Goal: Information Seeking & Learning: Learn about a topic

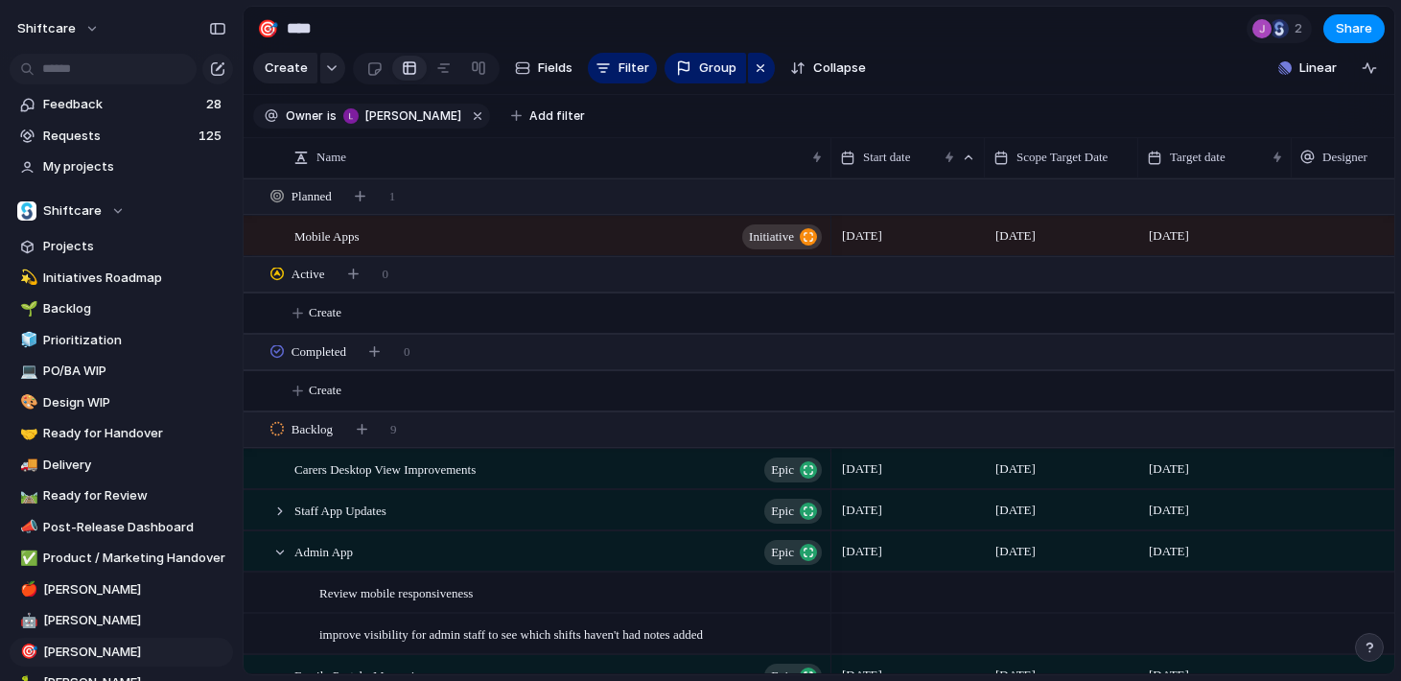
click at [1025, 88] on section "Create Fields Filter Group Zoom Collapse Linear" at bounding box center [819, 72] width 1150 height 46
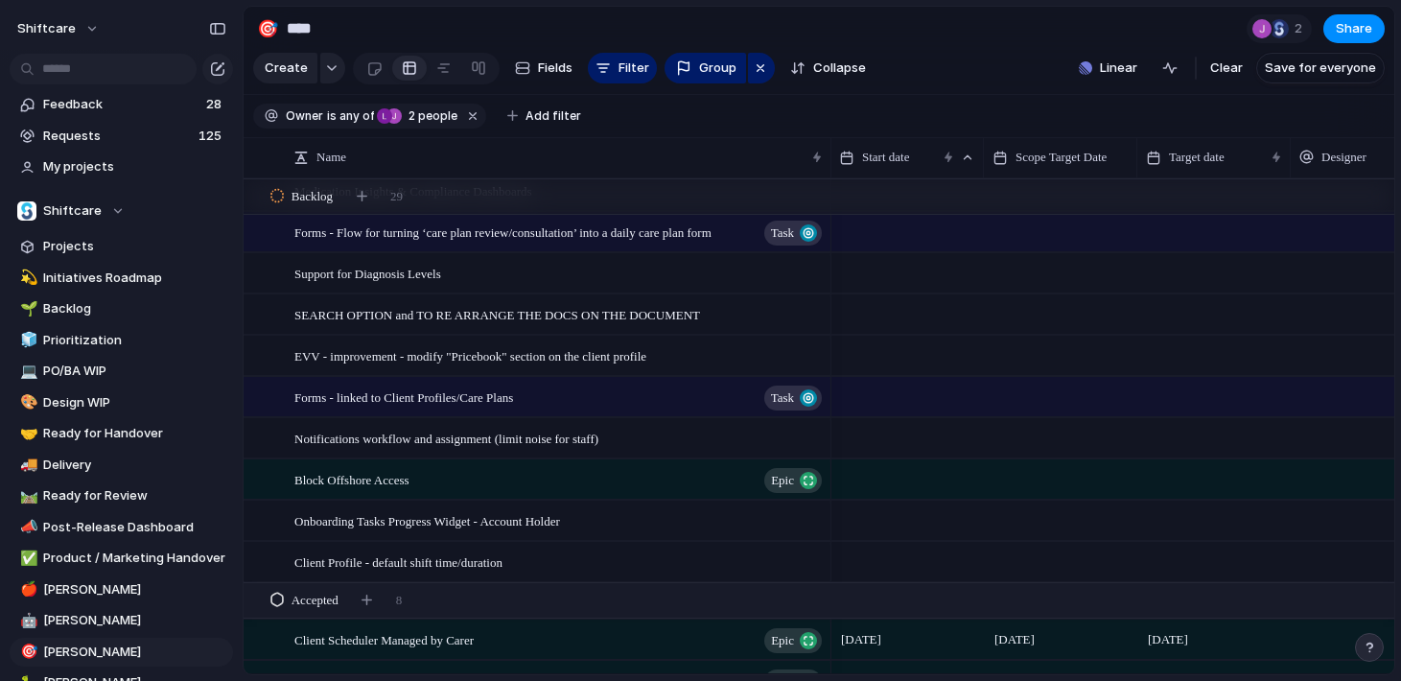
scroll to position [993, 0]
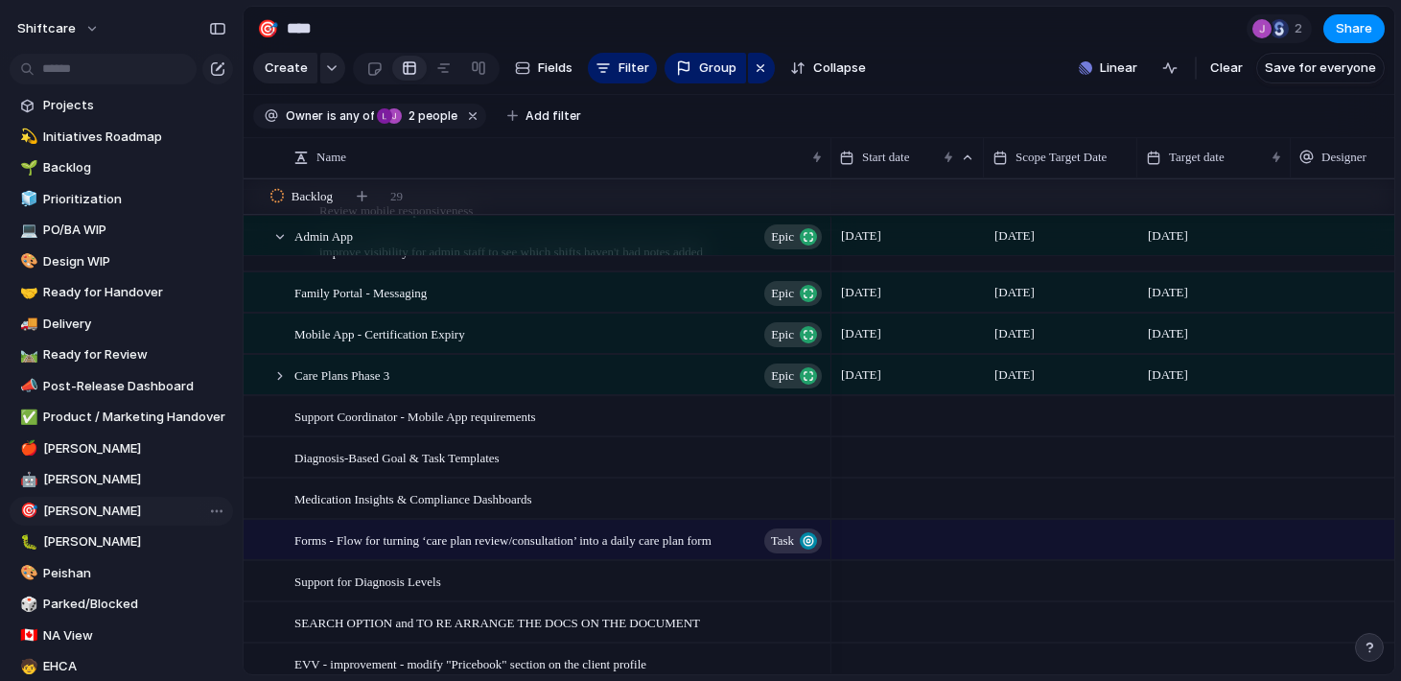
click at [110, 507] on span "[PERSON_NAME]" at bounding box center [134, 510] width 183 height 19
click at [352, 124] on span "any of" at bounding box center [355, 115] width 37 height 17
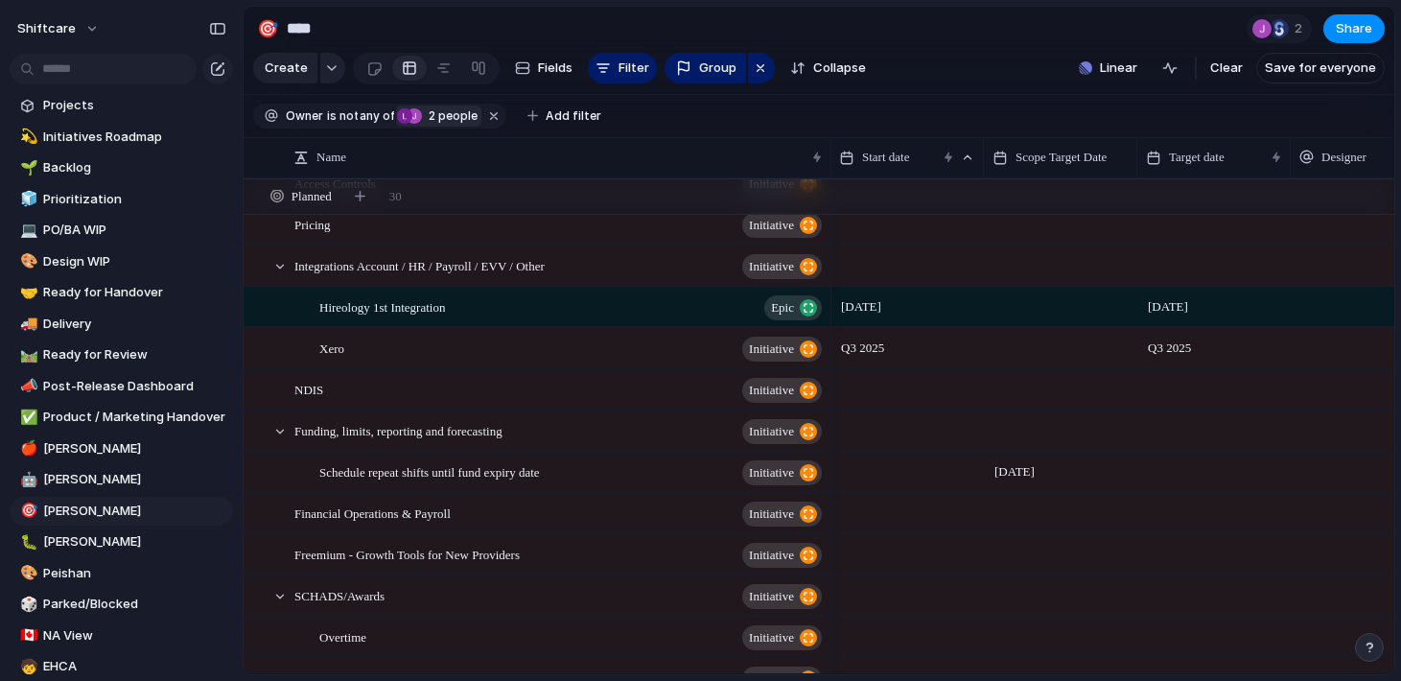
click at [422, 118] on div "Luke Pipolo Jonathan Agness 2 people" at bounding box center [436, 115] width 81 height 17
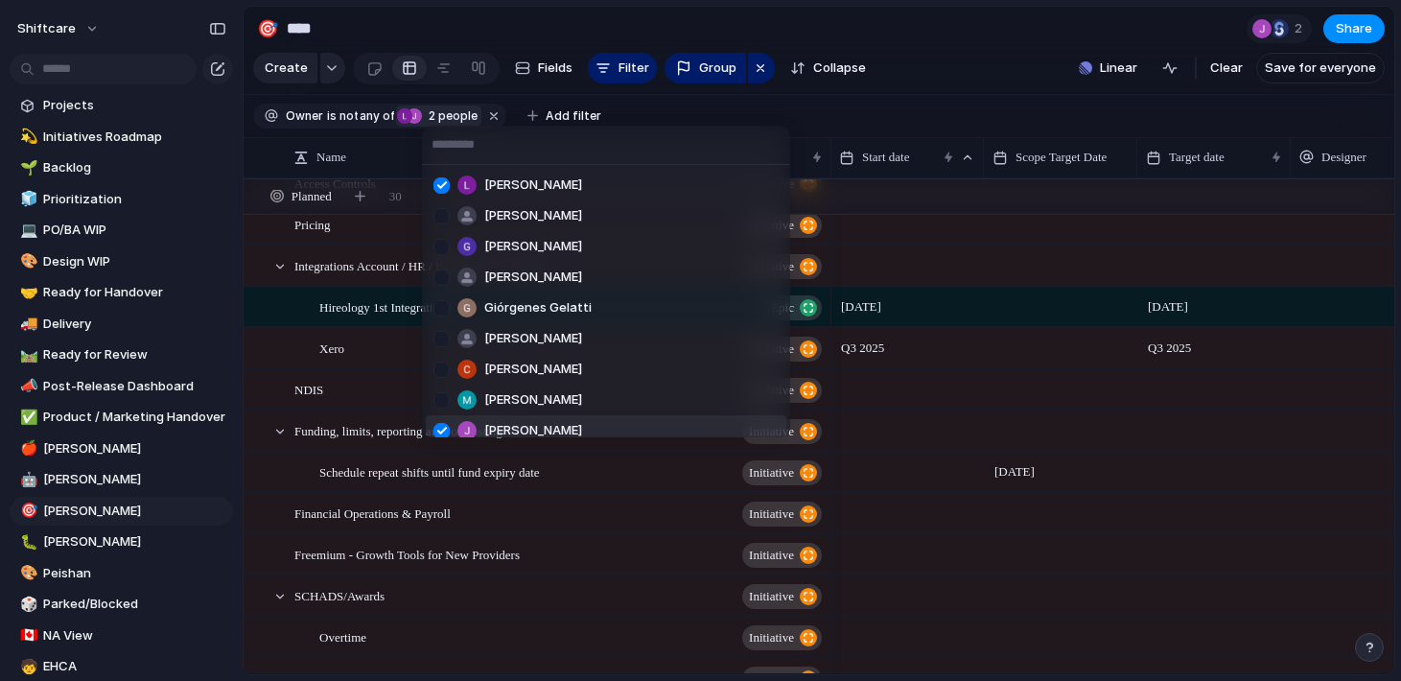
click at [446, 430] on div at bounding box center [442, 431] width 34 height 34
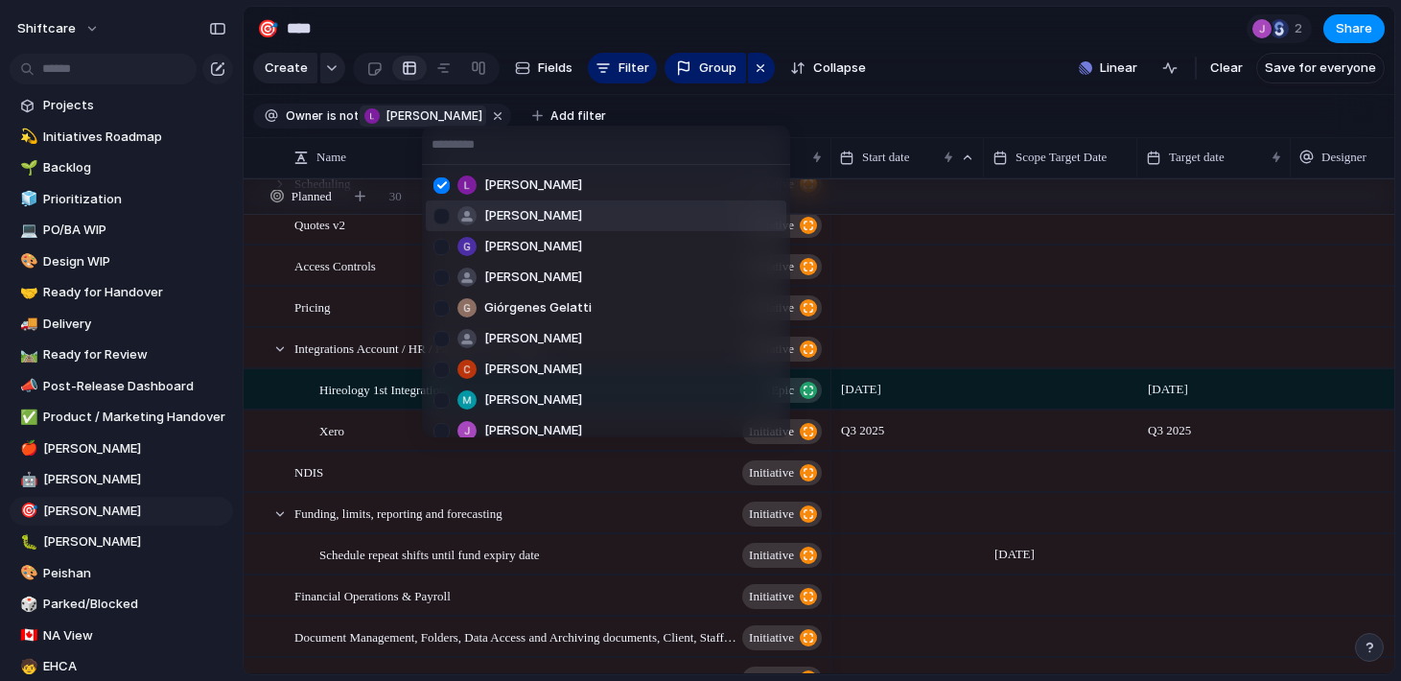
click at [840, 120] on div "Luke Pipolo Anton Suba Gerda Decio Henry He Giórgenes Gelatti Jazmine Mae Recar…" at bounding box center [700, 340] width 1401 height 681
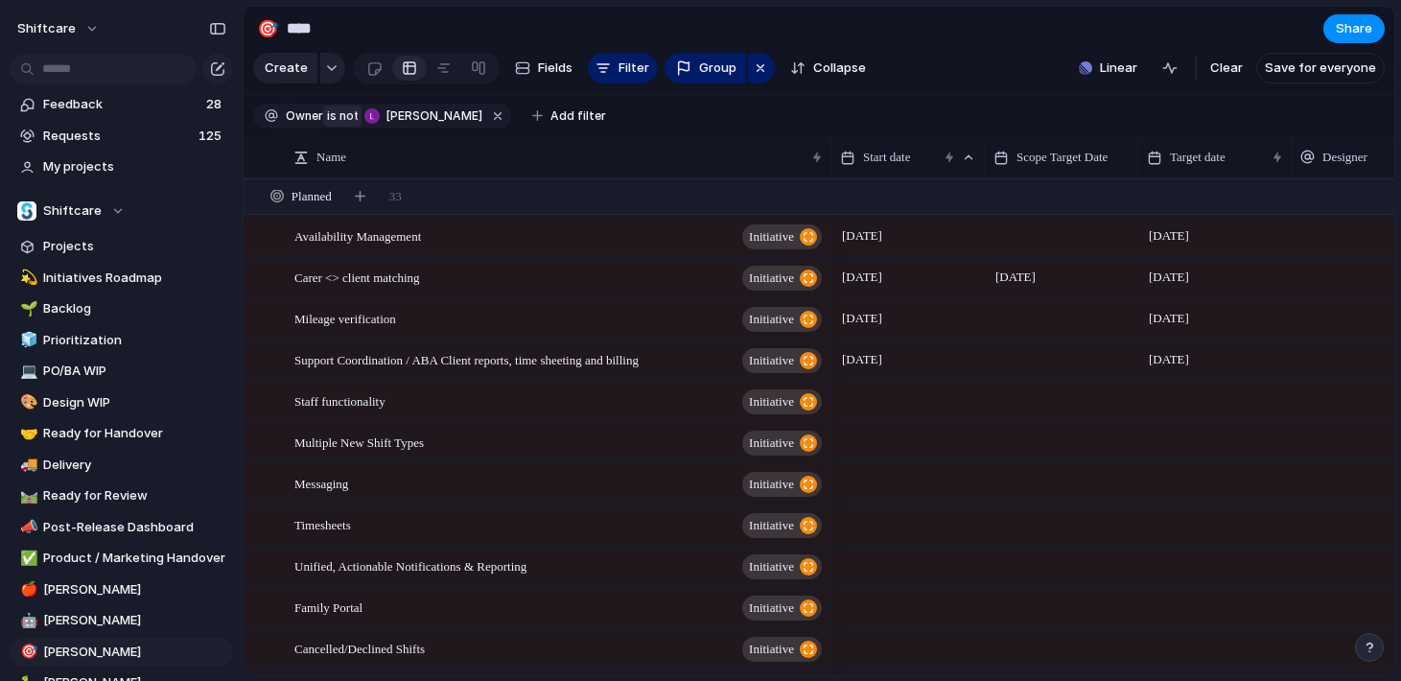
click at [337, 116] on span "not" at bounding box center [347, 115] width 21 height 17
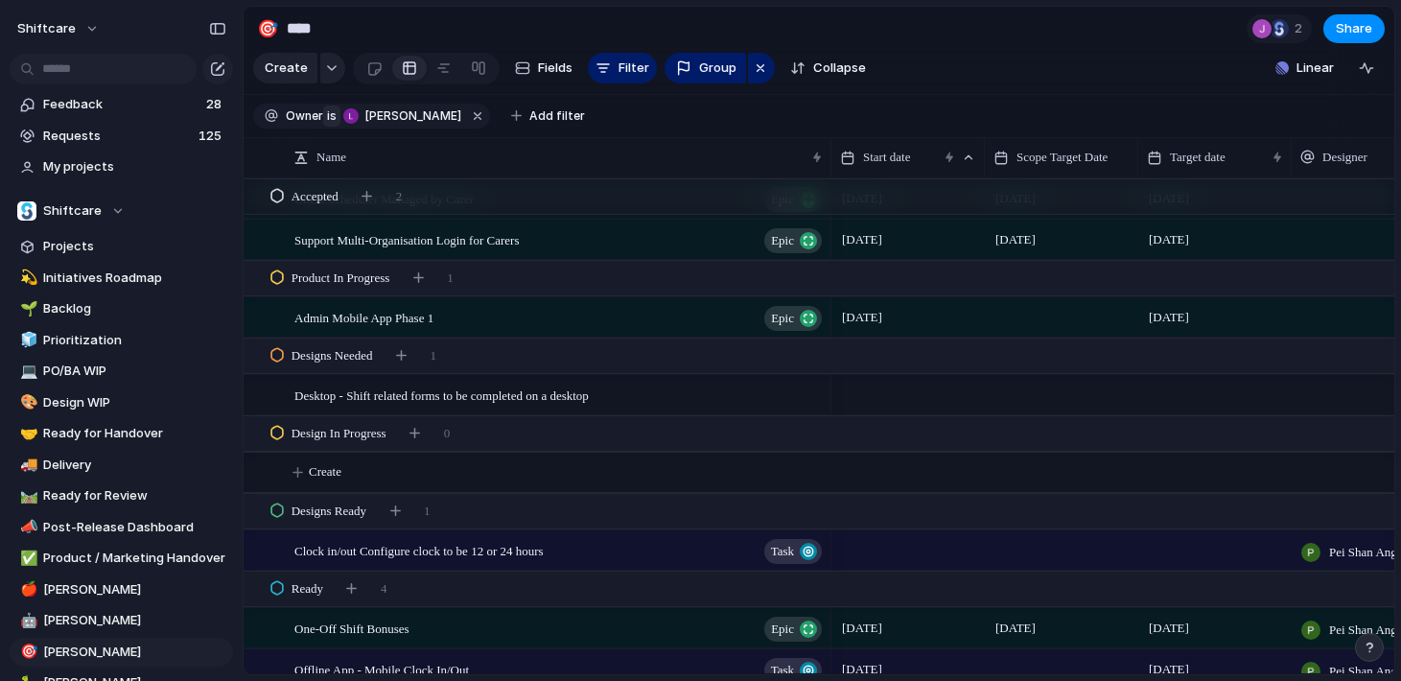
scroll to position [571, 0]
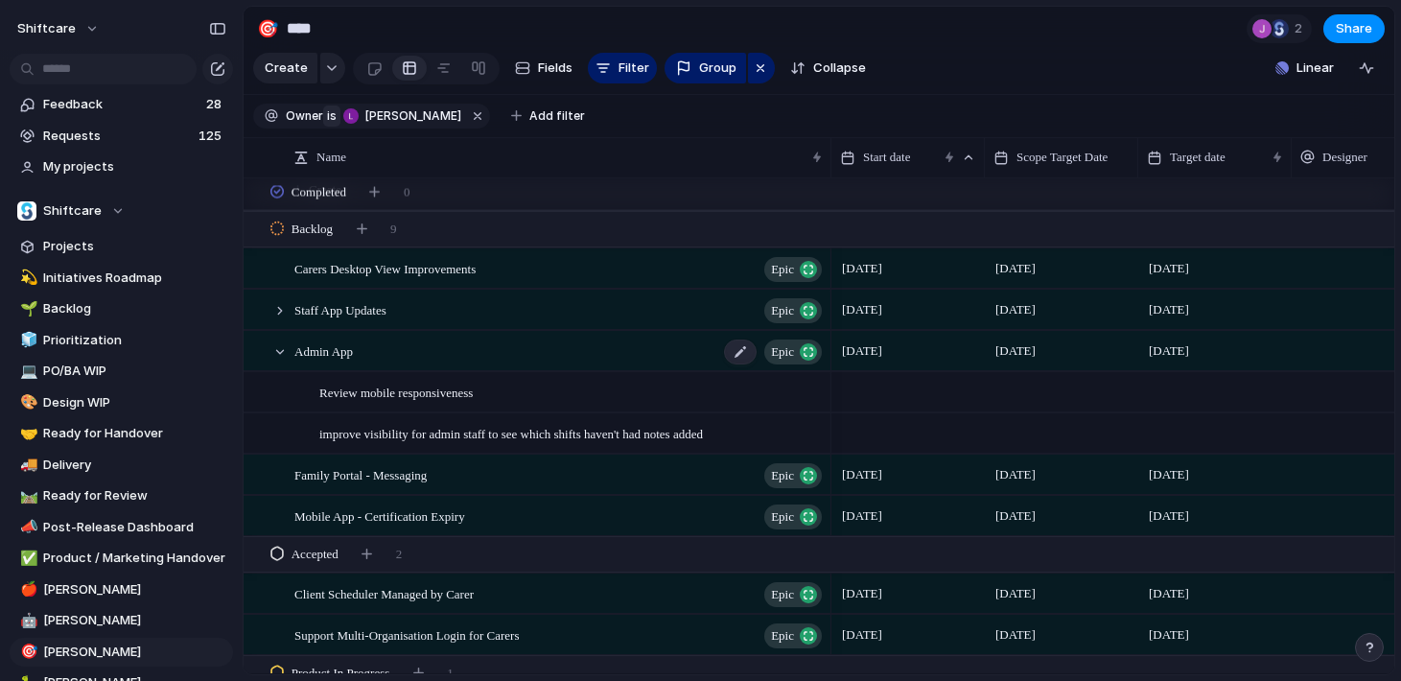
click at [348, 355] on span "Admin App" at bounding box center [323, 350] width 58 height 22
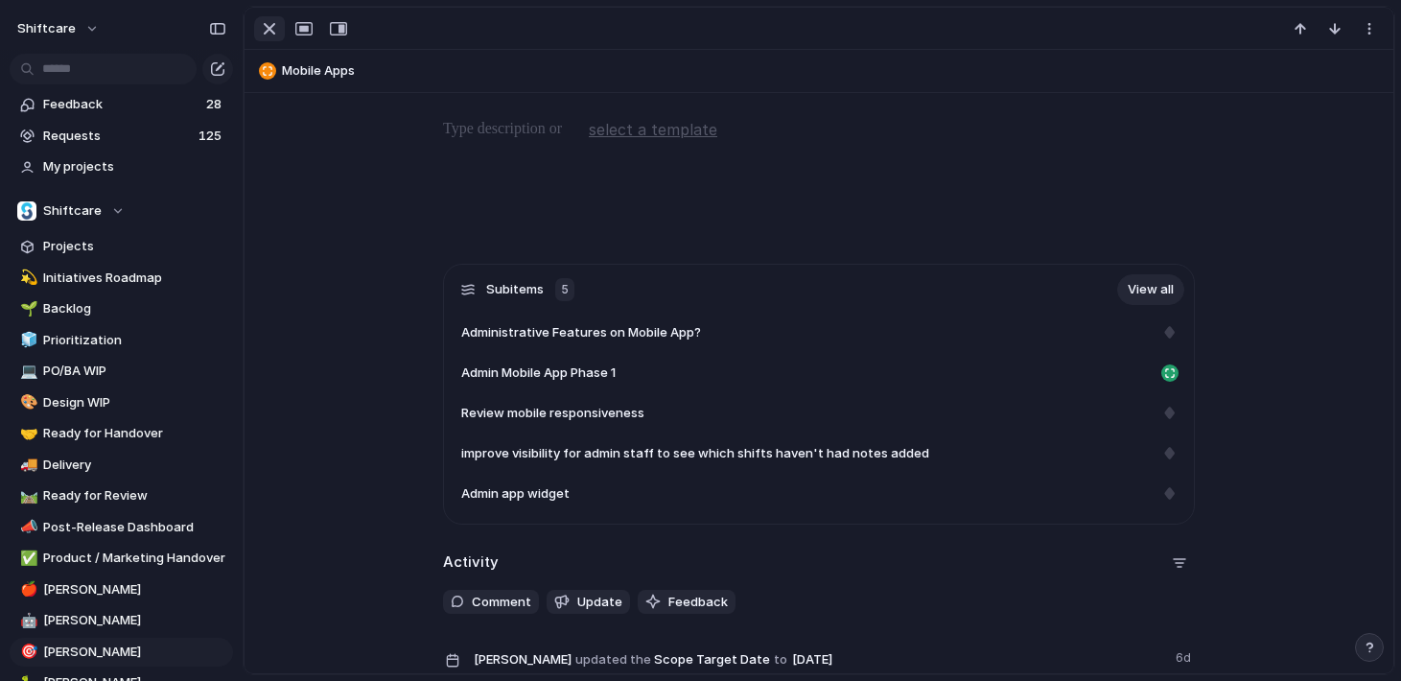
click at [273, 33] on div "button" at bounding box center [269, 28] width 23 height 23
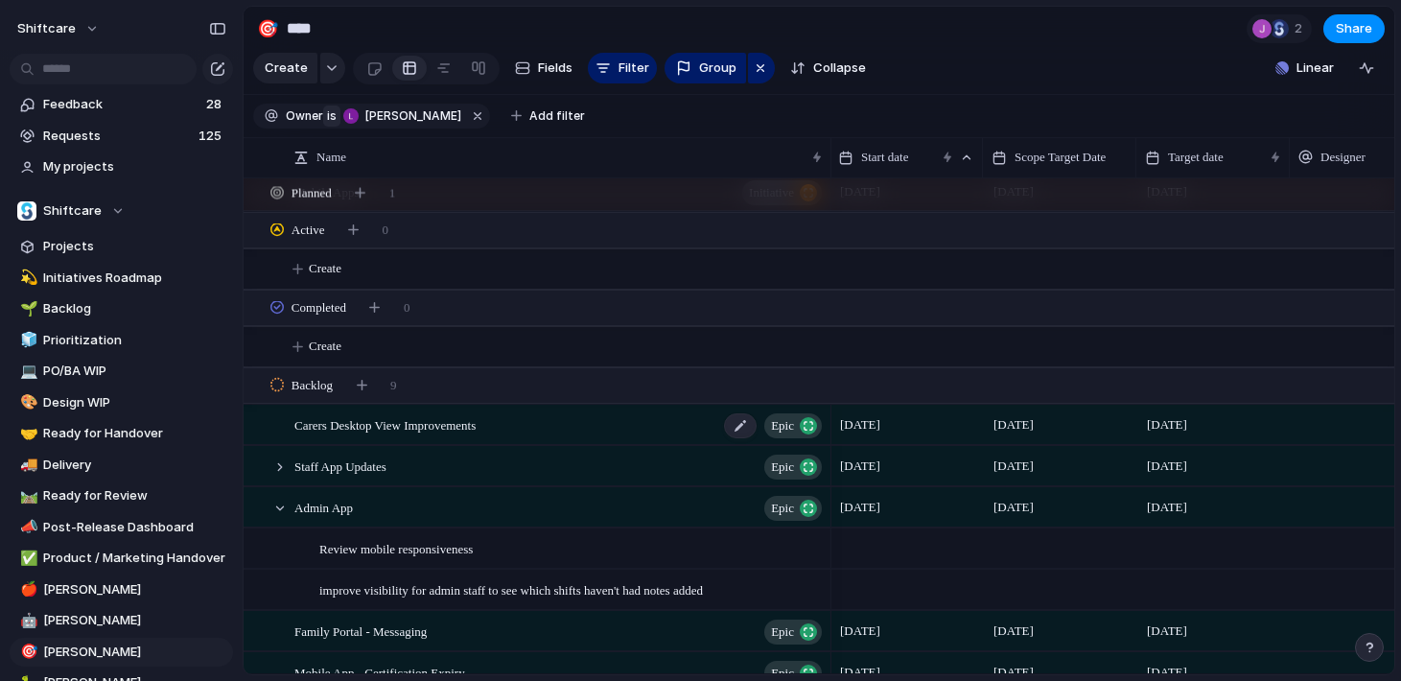
click at [444, 426] on span "Carers Desktop View Improvements" at bounding box center [384, 424] width 181 height 22
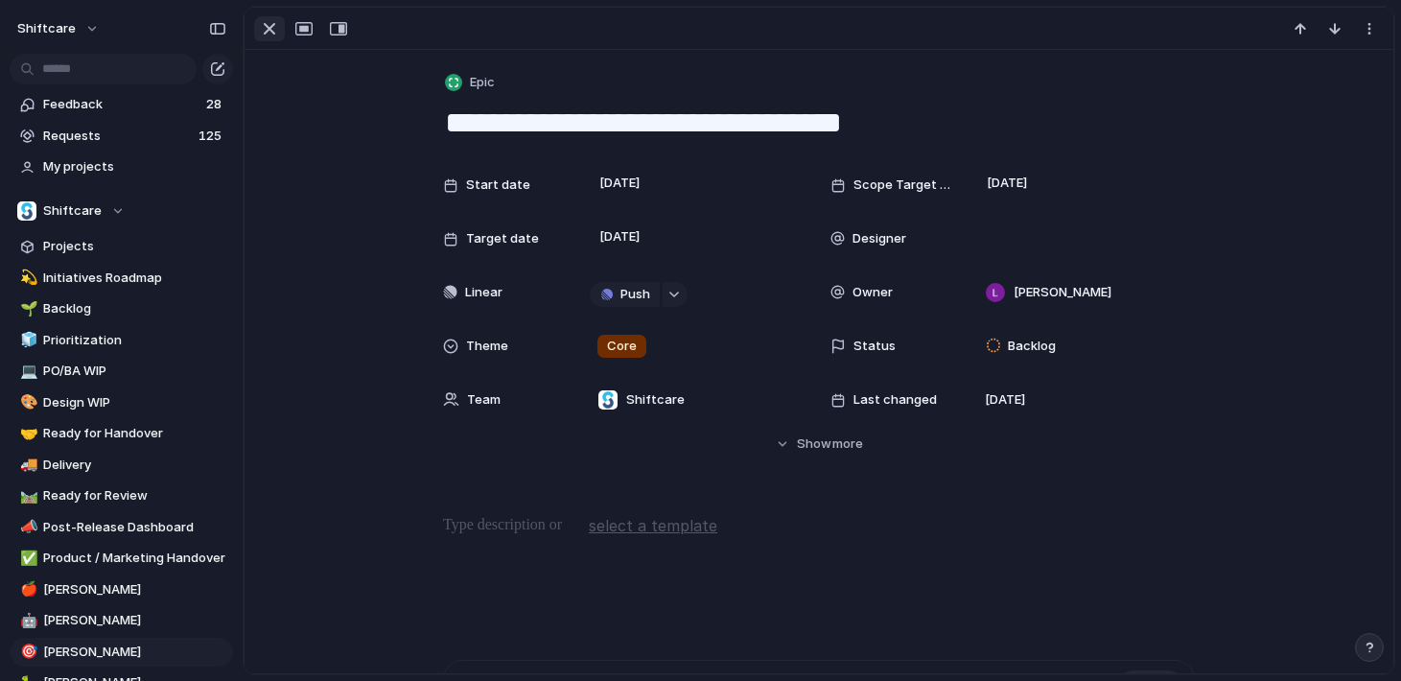
click at [274, 35] on div "button" at bounding box center [269, 28] width 23 height 23
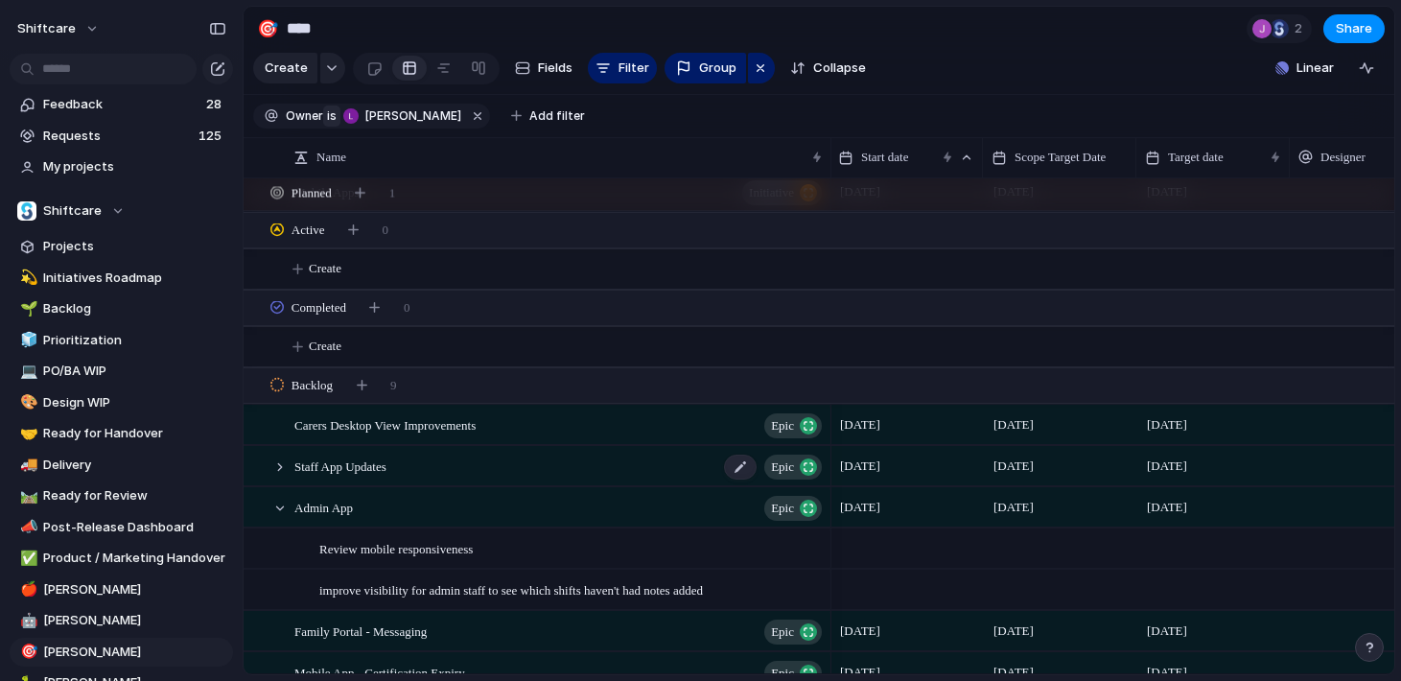
click at [386, 470] on span "Staff App Updates" at bounding box center [340, 465] width 92 height 22
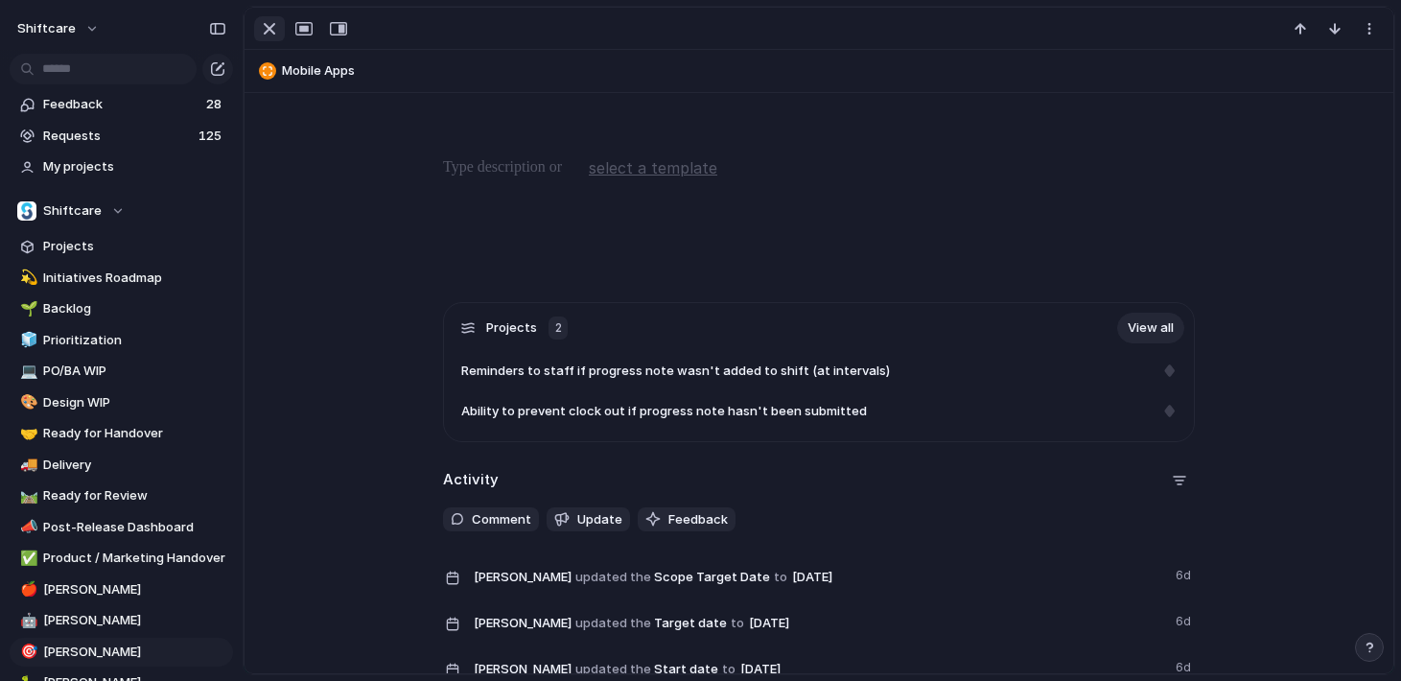
click at [268, 32] on div "button" at bounding box center [269, 28] width 23 height 23
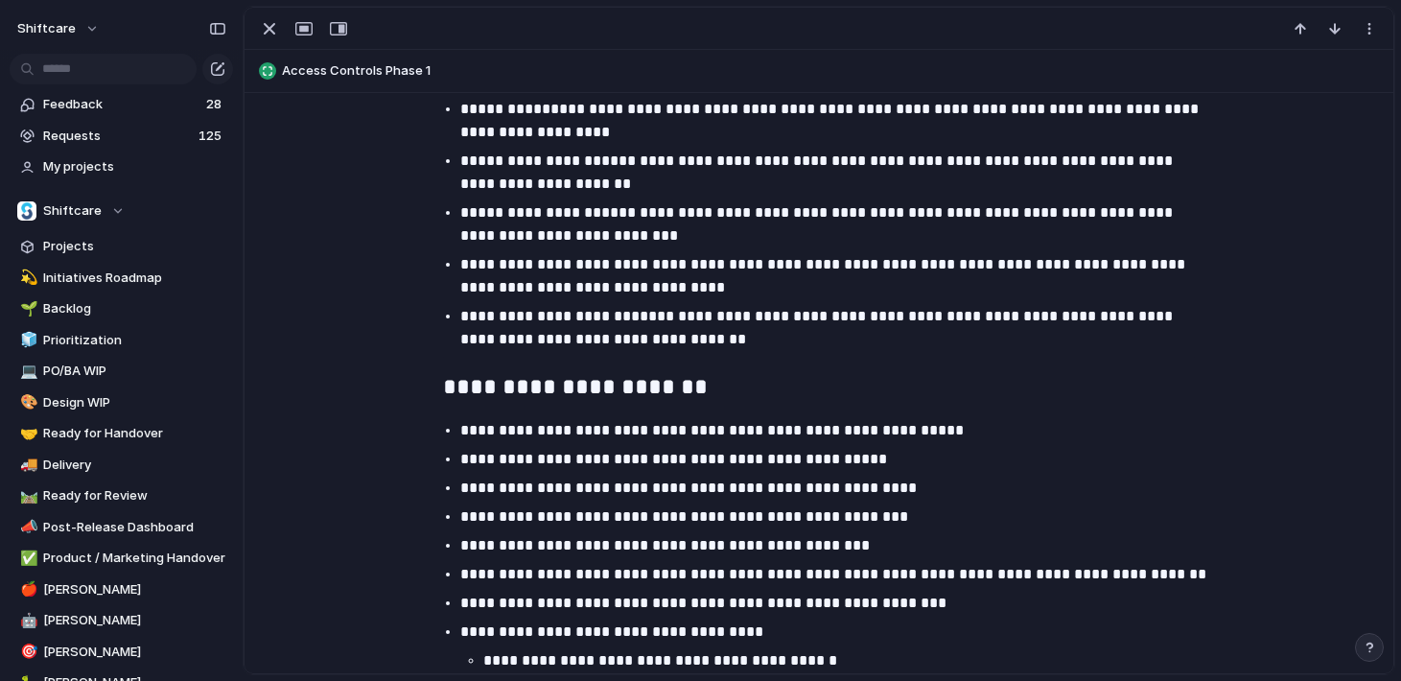
scroll to position [2574, 0]
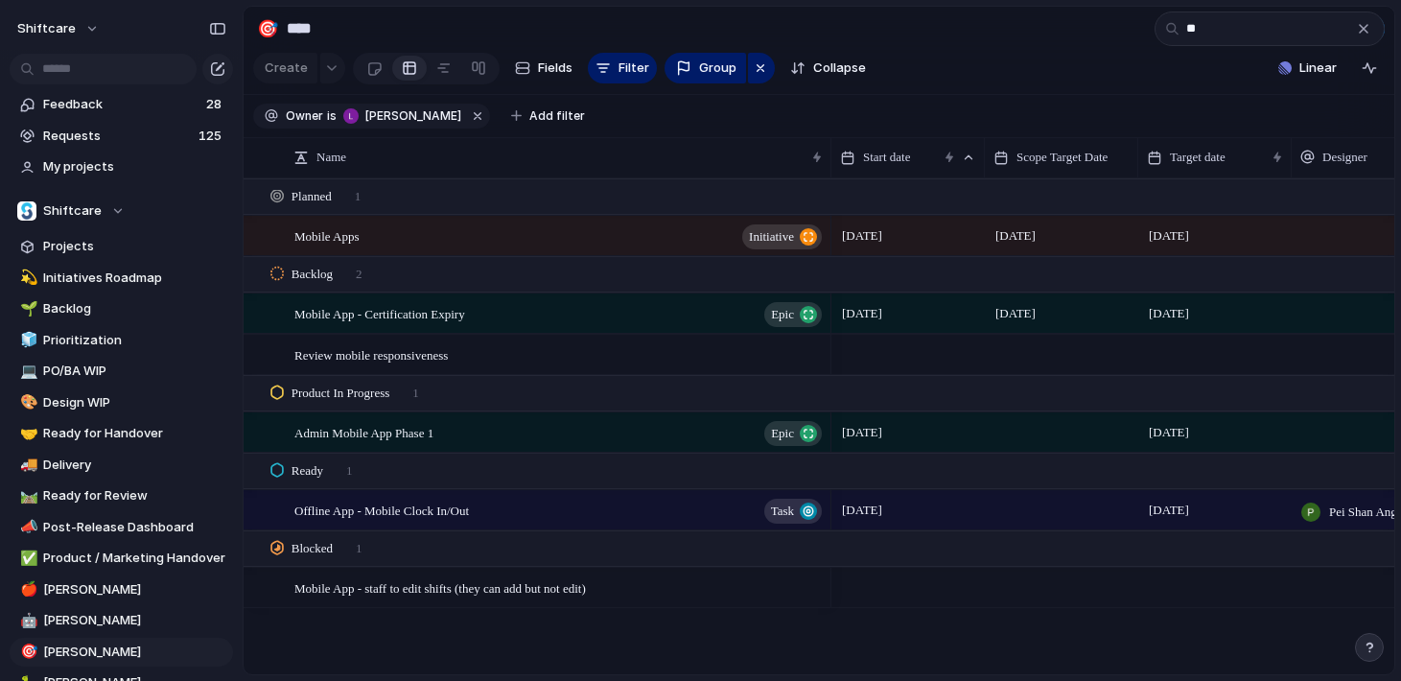
type input "*"
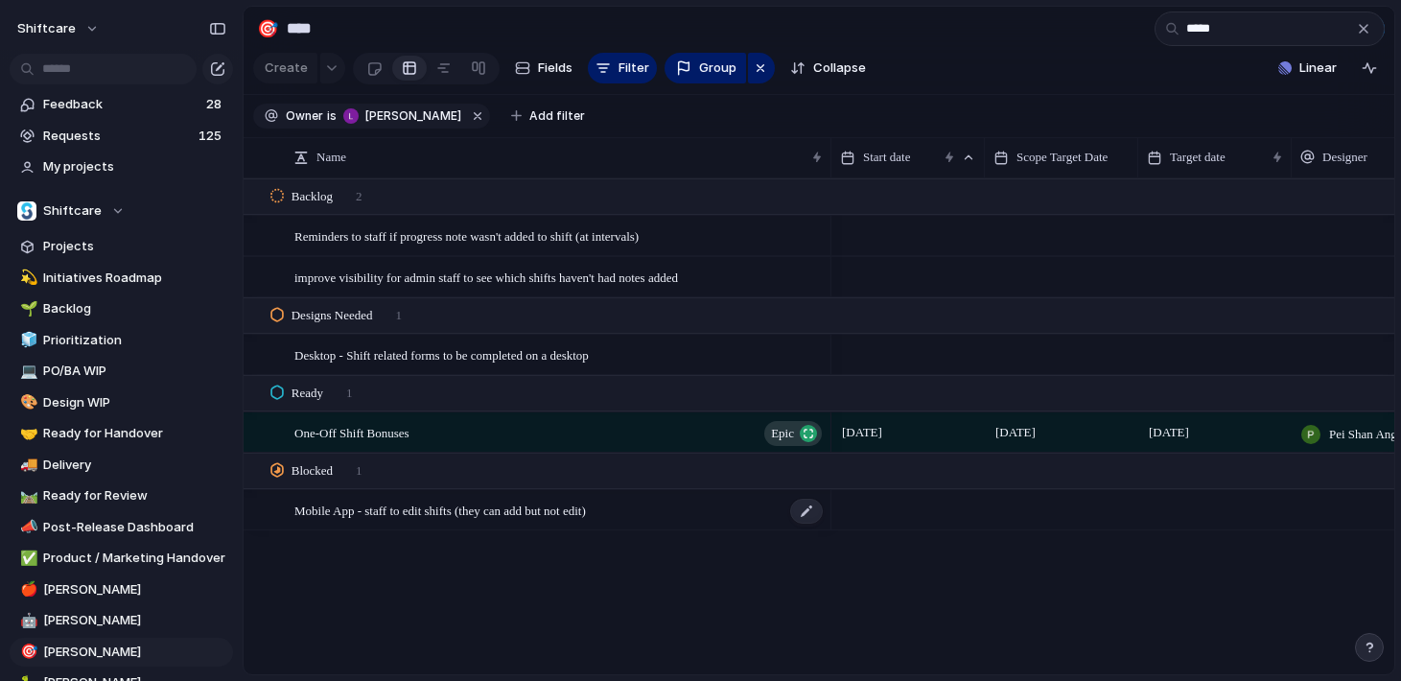
click at [497, 509] on span "Mobile App - staff to edit shifts (they can add but not edit)" at bounding box center [439, 510] width 291 height 22
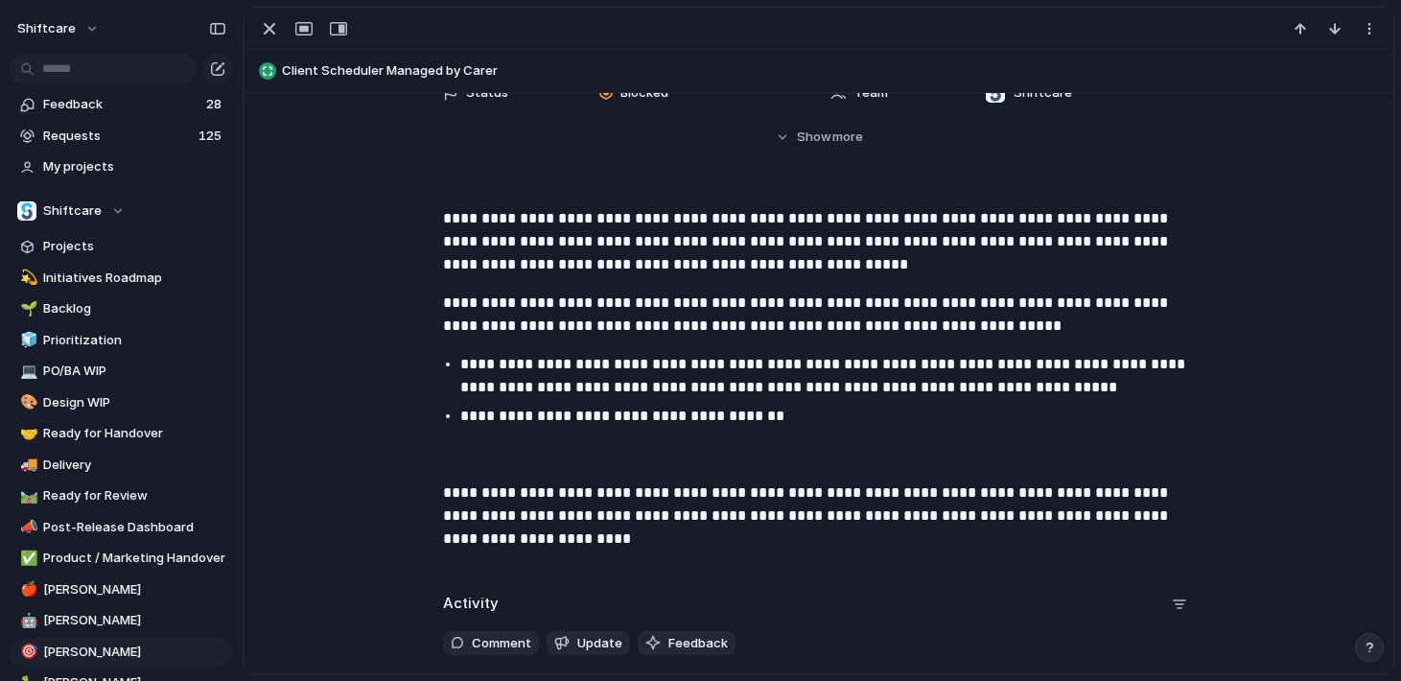
scroll to position [403, 0]
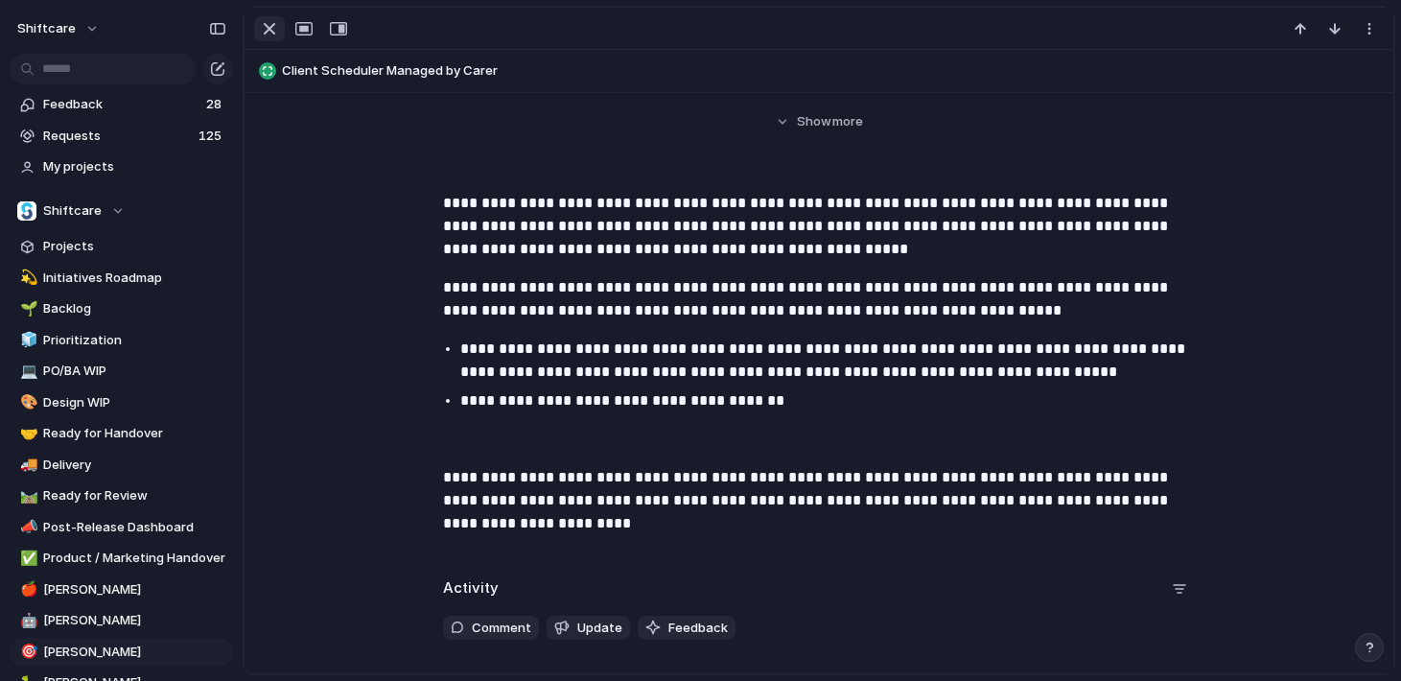
click at [268, 37] on div "button" at bounding box center [269, 28] width 23 height 23
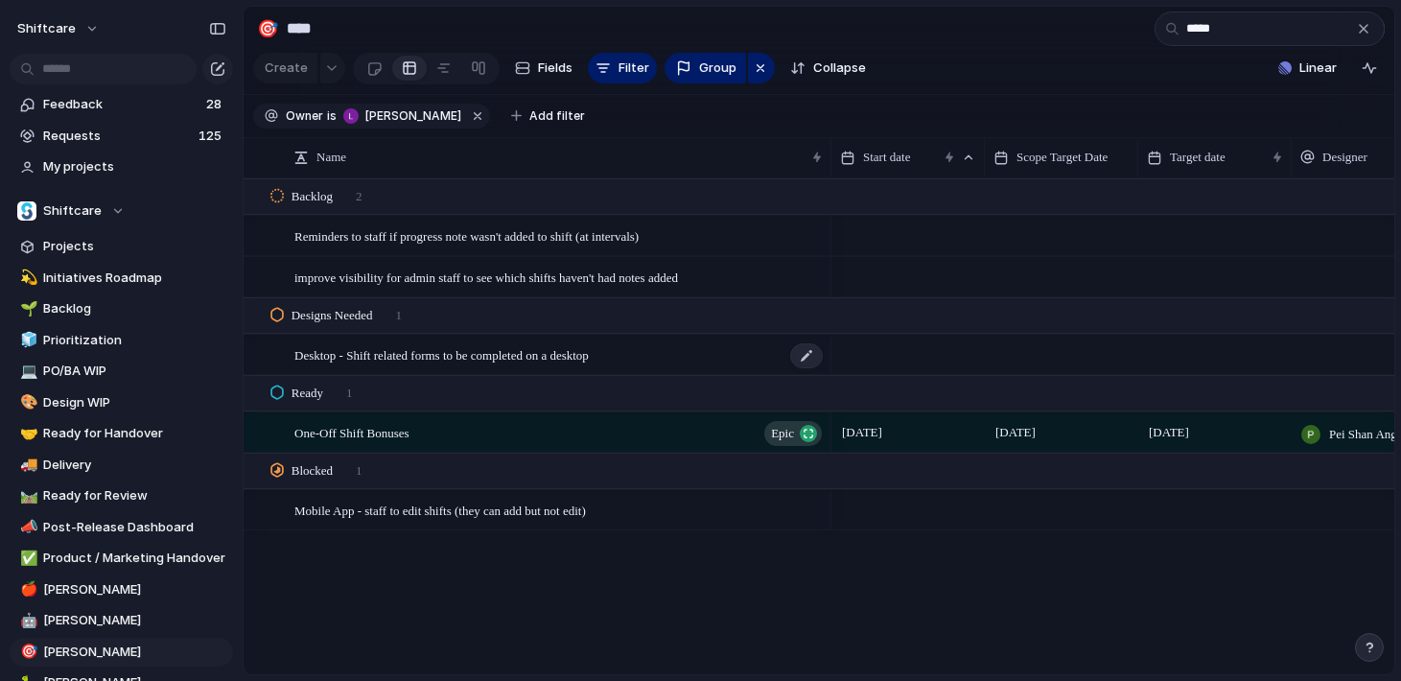
click at [421, 359] on span "Desktop - Shift related forms to be completed on a desktop" at bounding box center [441, 354] width 294 height 22
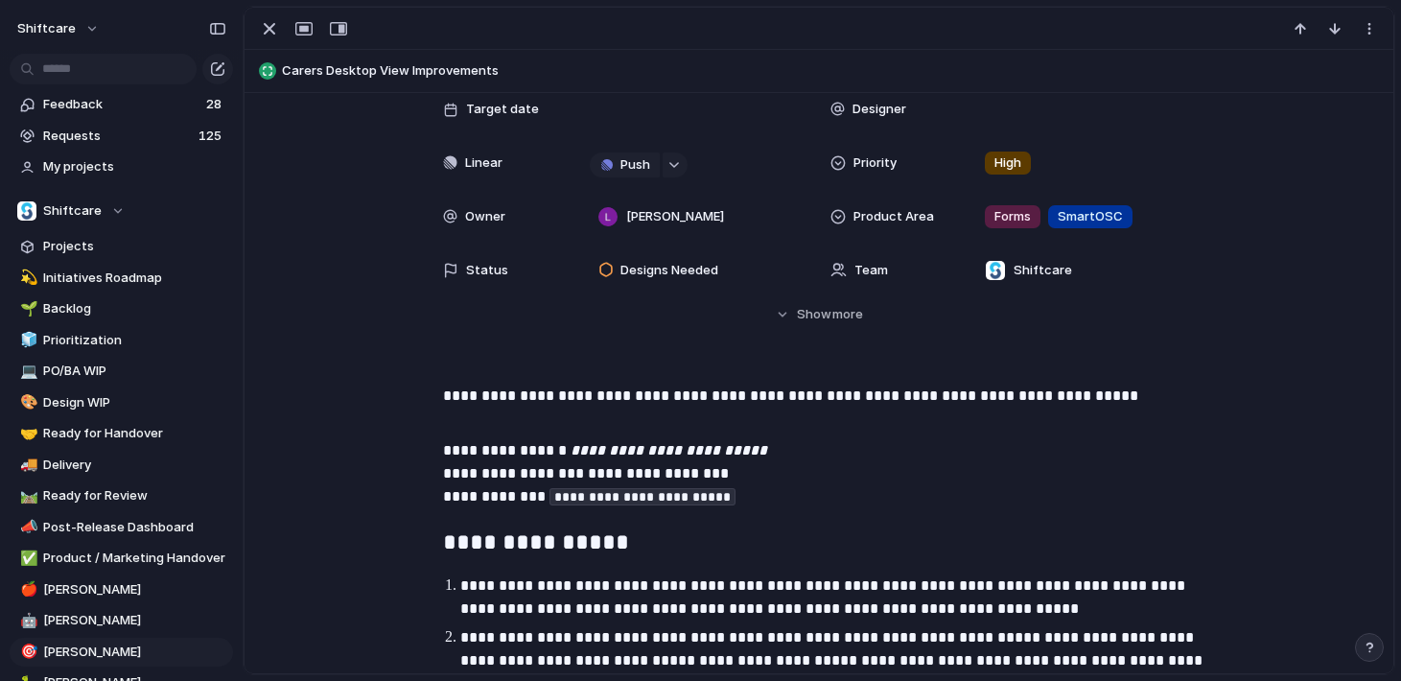
scroll to position [232, 0]
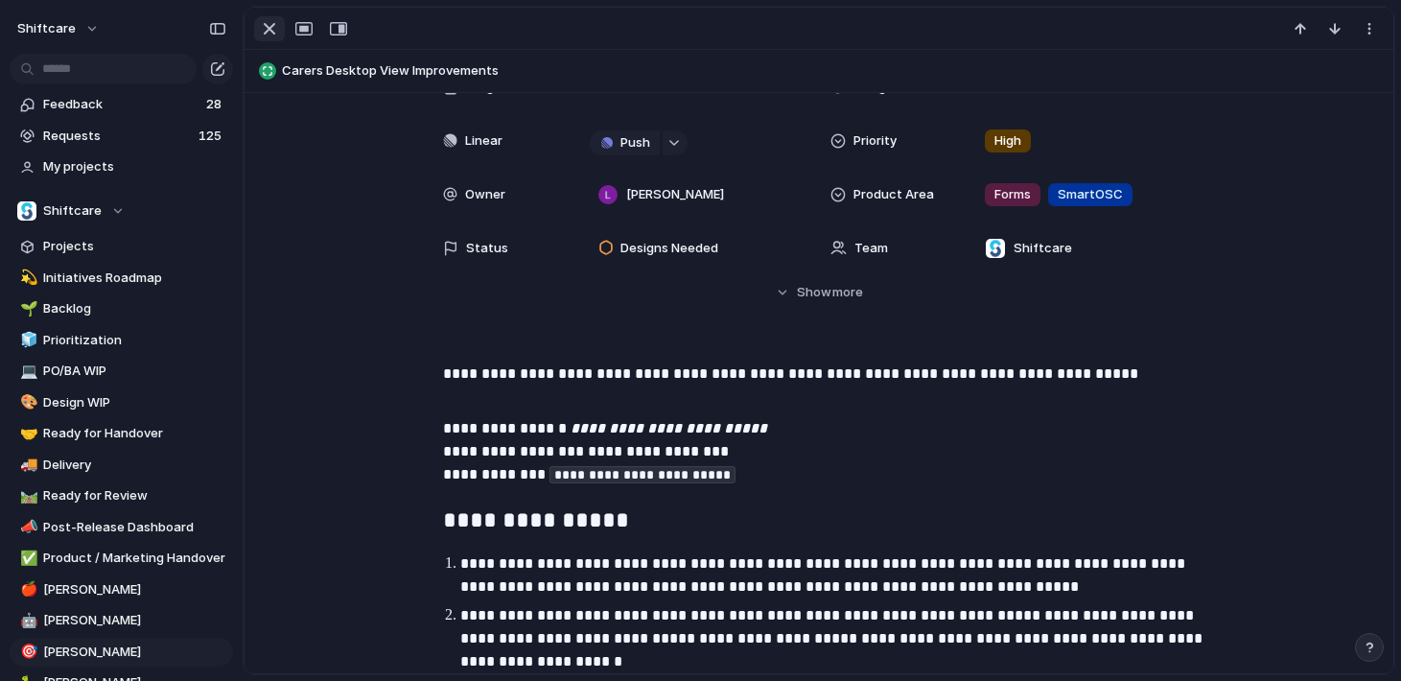
click at [264, 34] on div "button" at bounding box center [269, 28] width 23 height 23
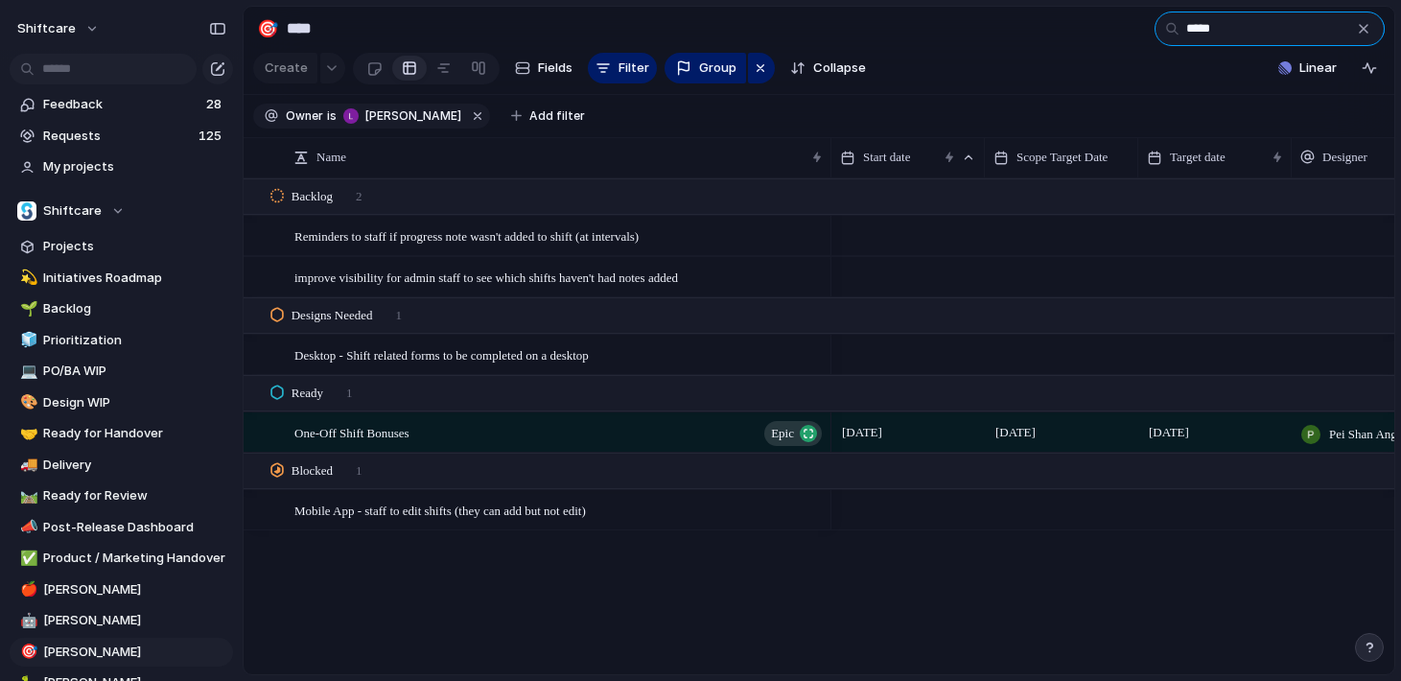
click at [1236, 43] on input "*****" at bounding box center [1269, 29] width 230 height 35
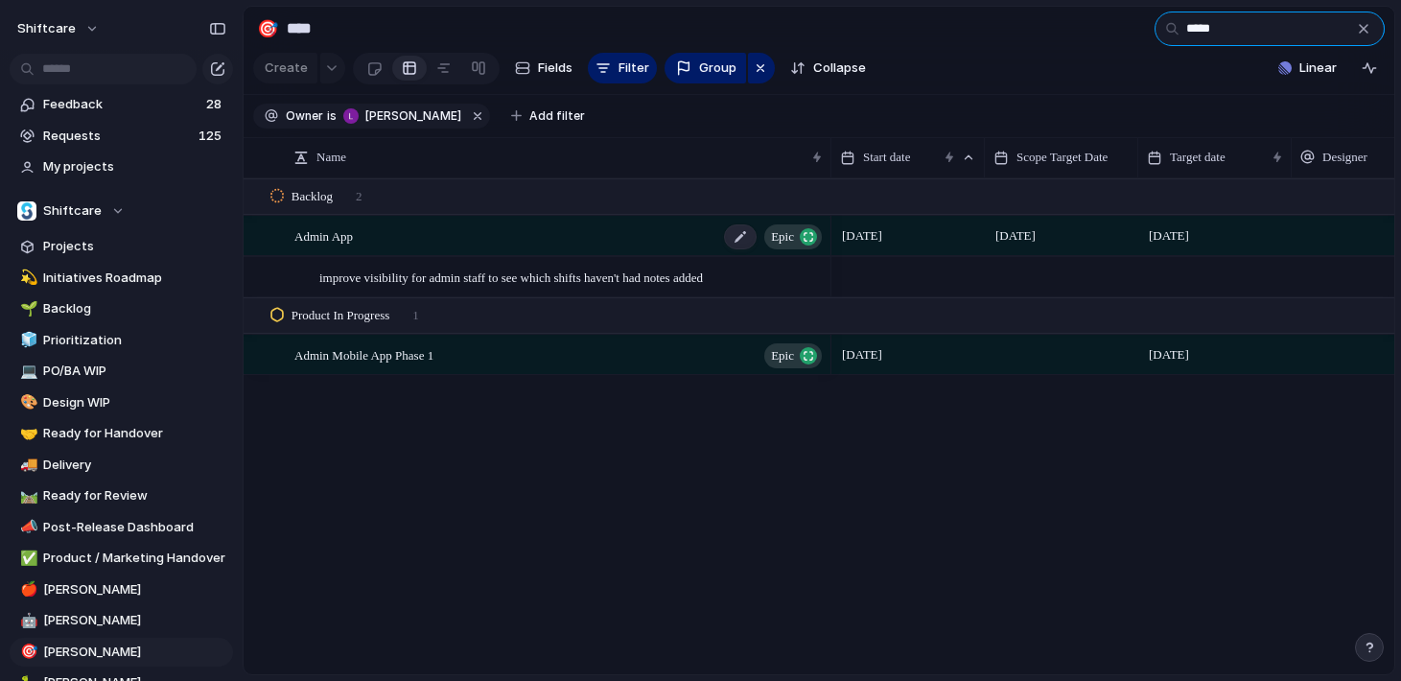
type input "*****"
click at [434, 244] on div "Admin App Epic" at bounding box center [559, 236] width 530 height 39
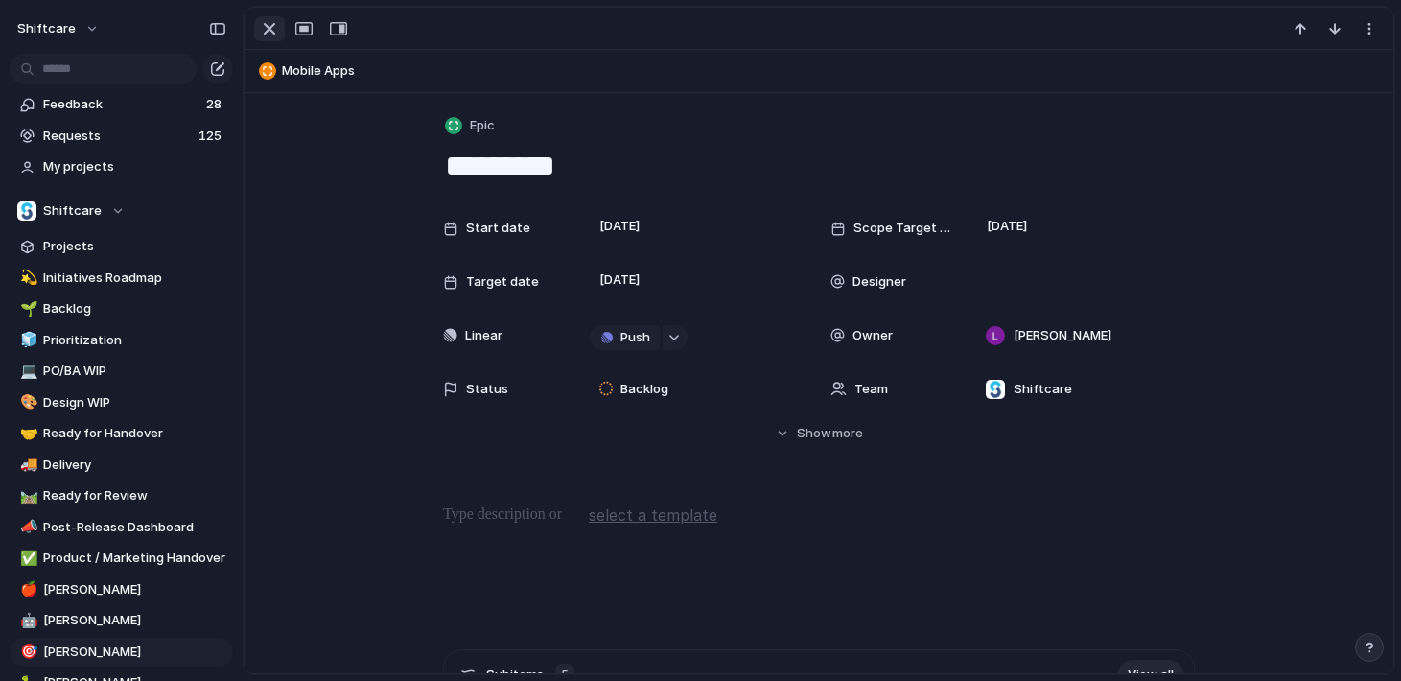
click at [280, 24] on button "button" at bounding box center [269, 28] width 31 height 25
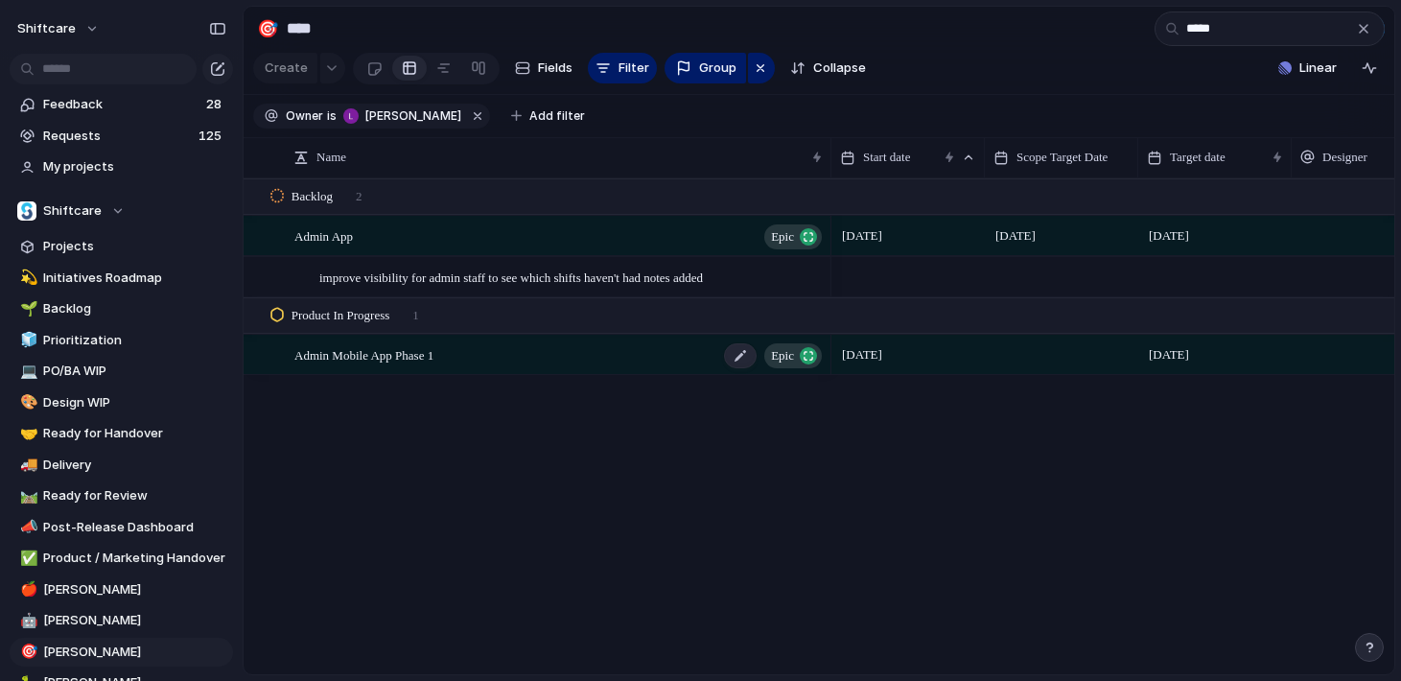
click at [398, 364] on div "Admin Mobile App Phase 1 Epic" at bounding box center [559, 355] width 530 height 39
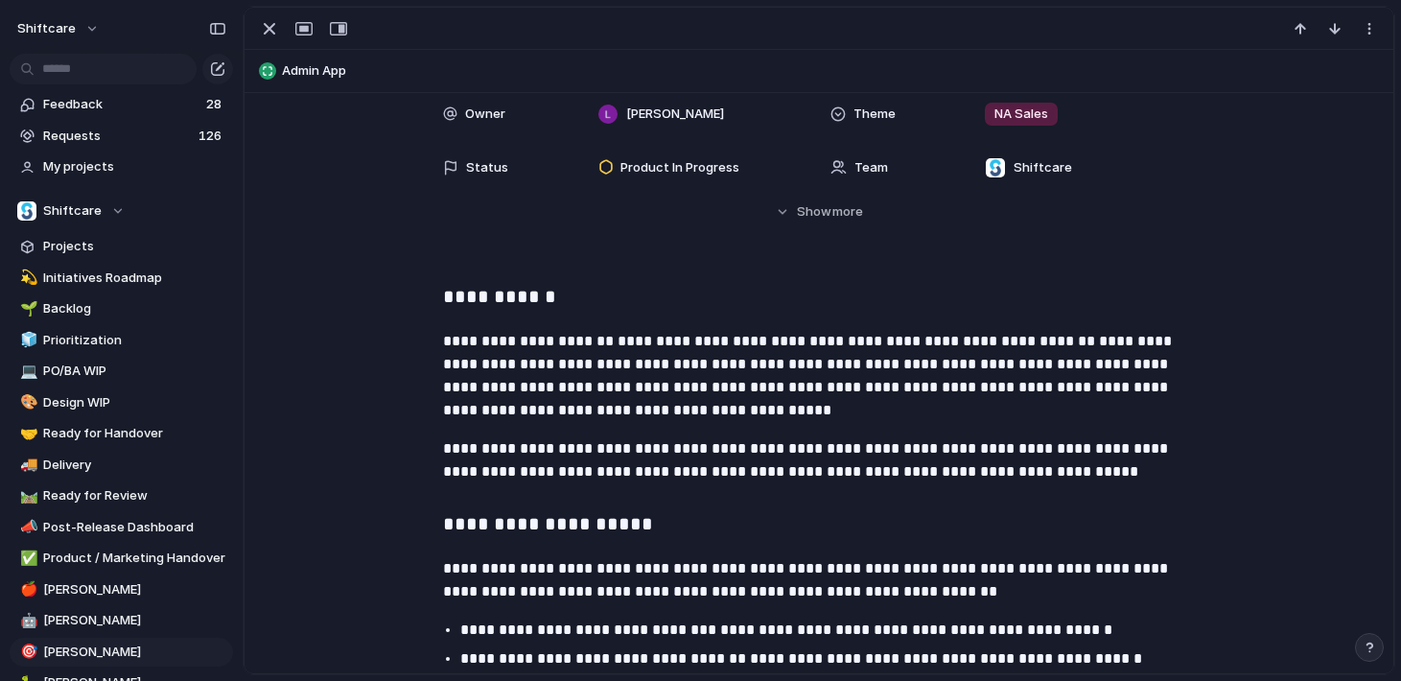
scroll to position [276, 0]
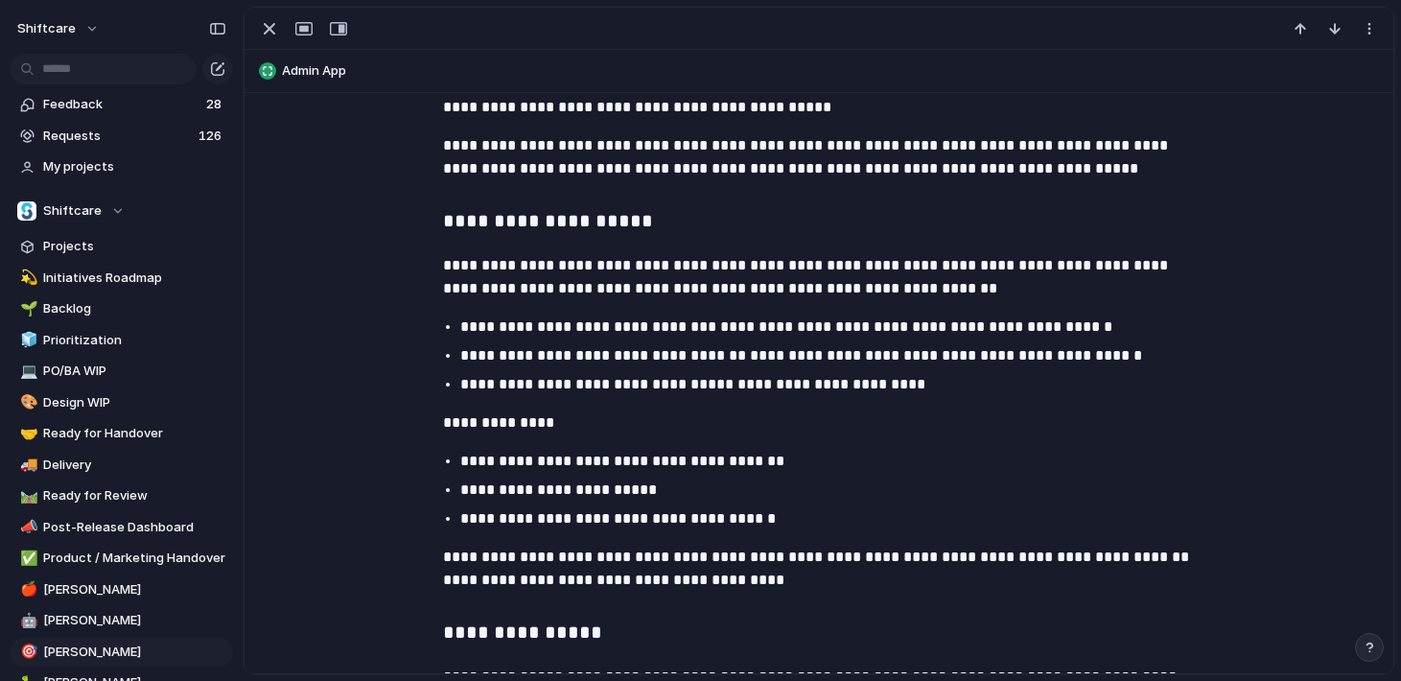
scroll to position [590, 0]
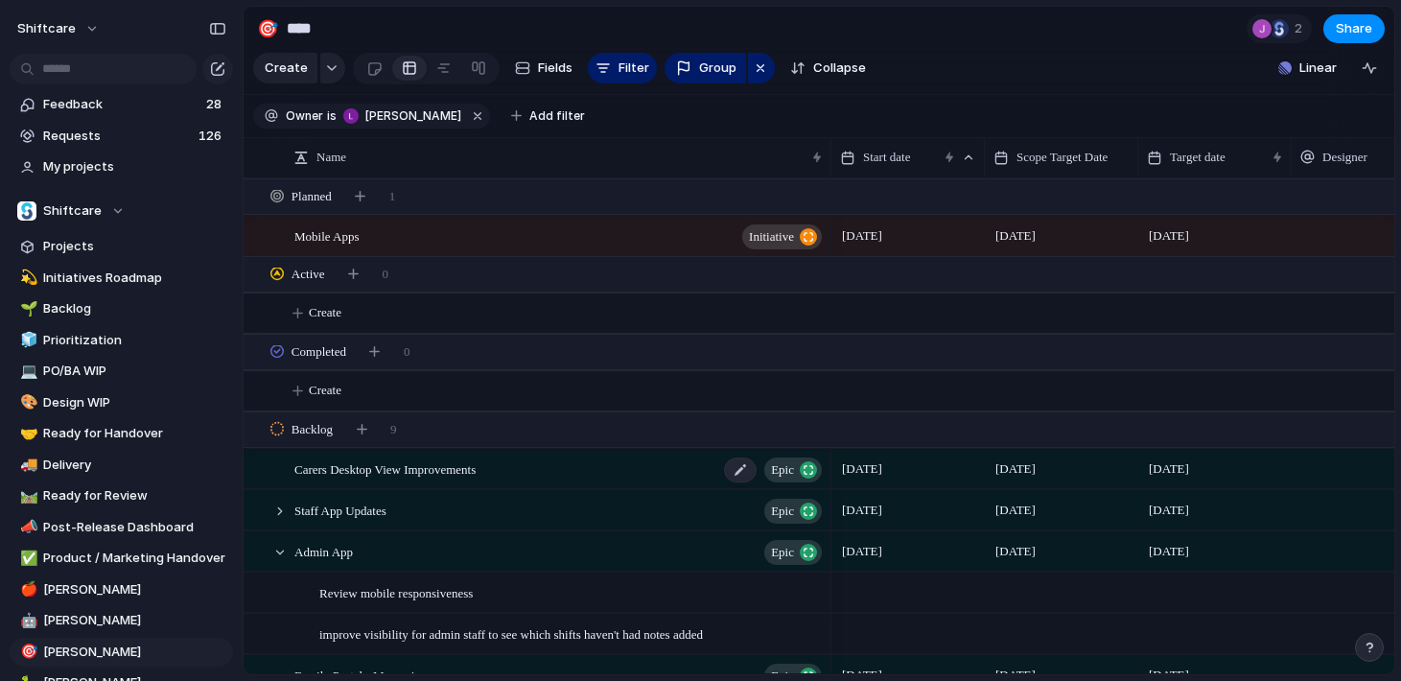
click at [420, 463] on span "Carers Desktop View Improvements" at bounding box center [384, 468] width 181 height 22
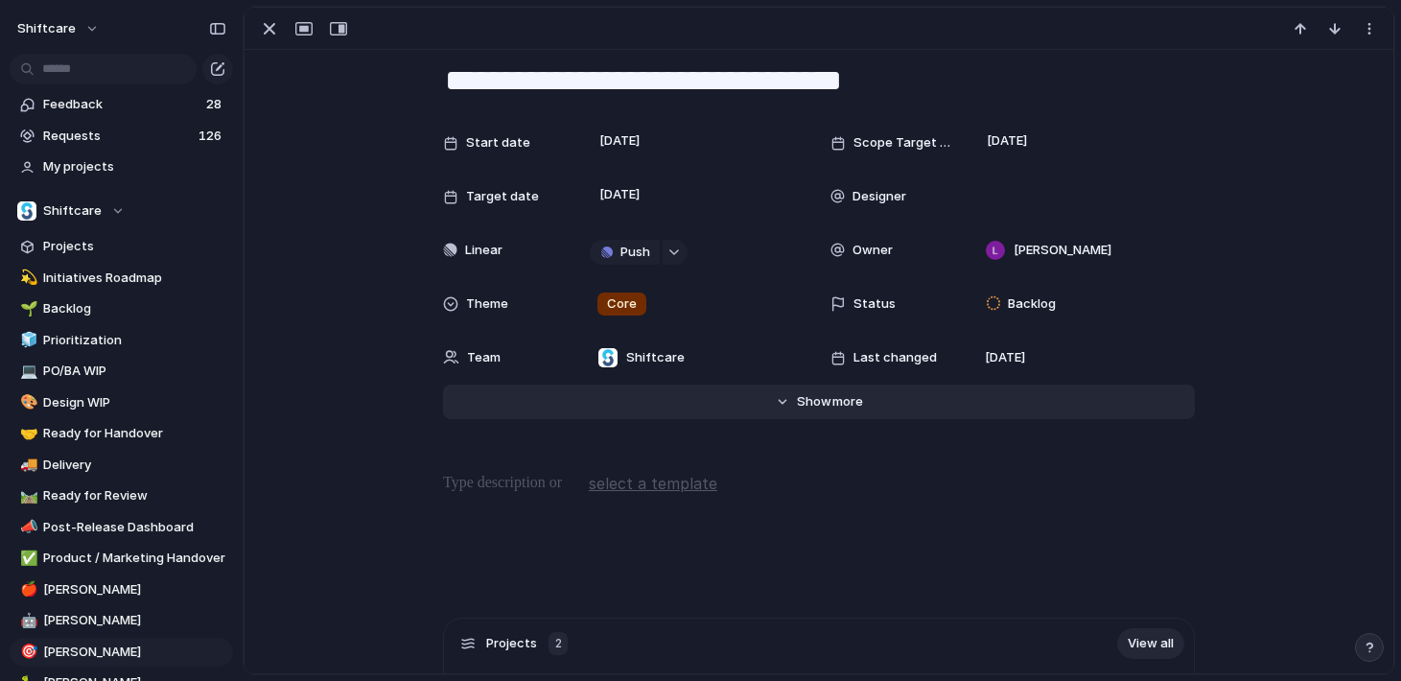
scroll to position [19, 0]
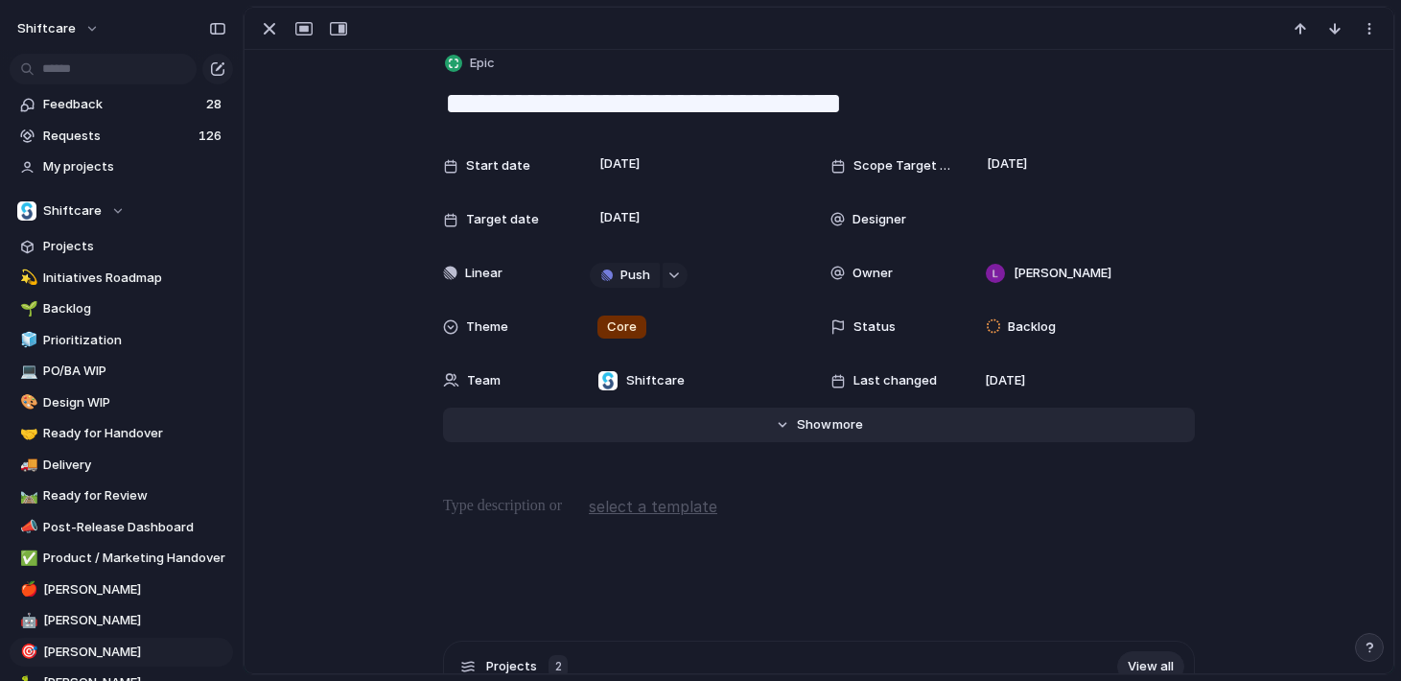
click at [765, 440] on button "Hide Show more" at bounding box center [819, 424] width 752 height 35
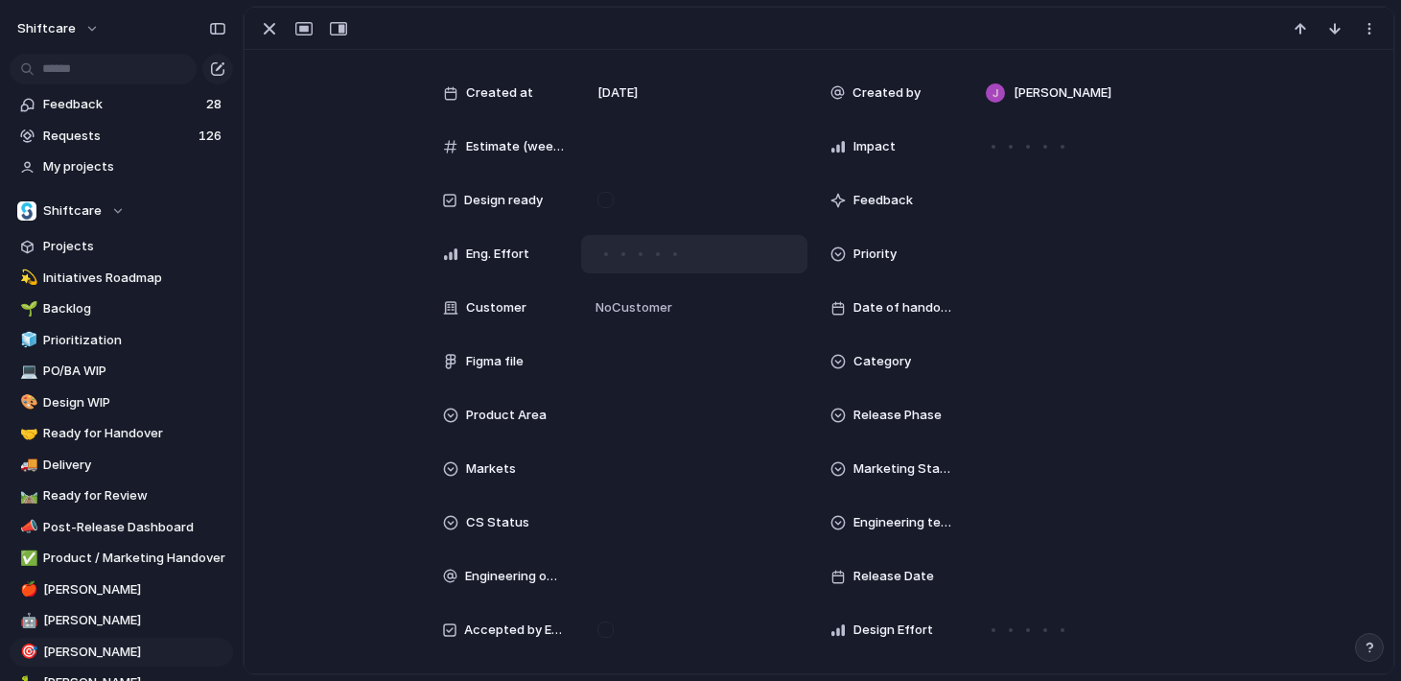
scroll to position [368, 0]
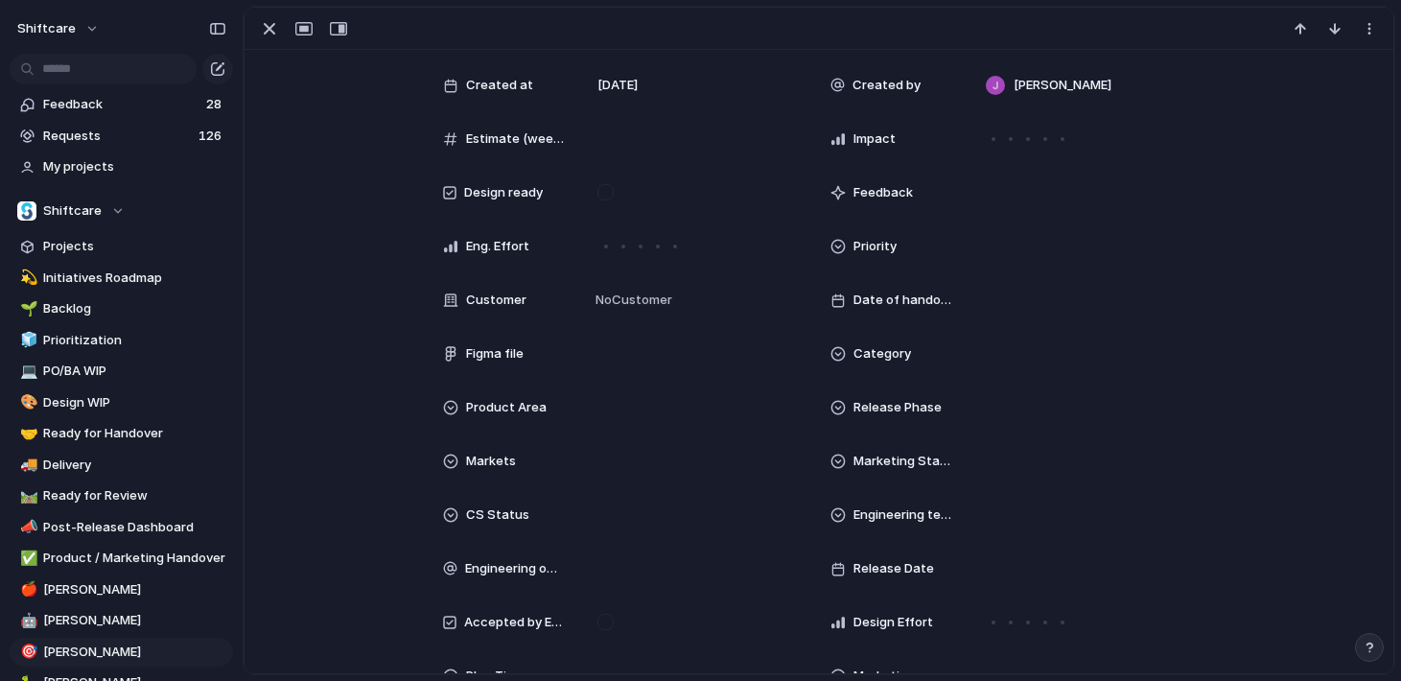
click at [907, 471] on div "Marketing Status" at bounding box center [1012, 461] width 364 height 38
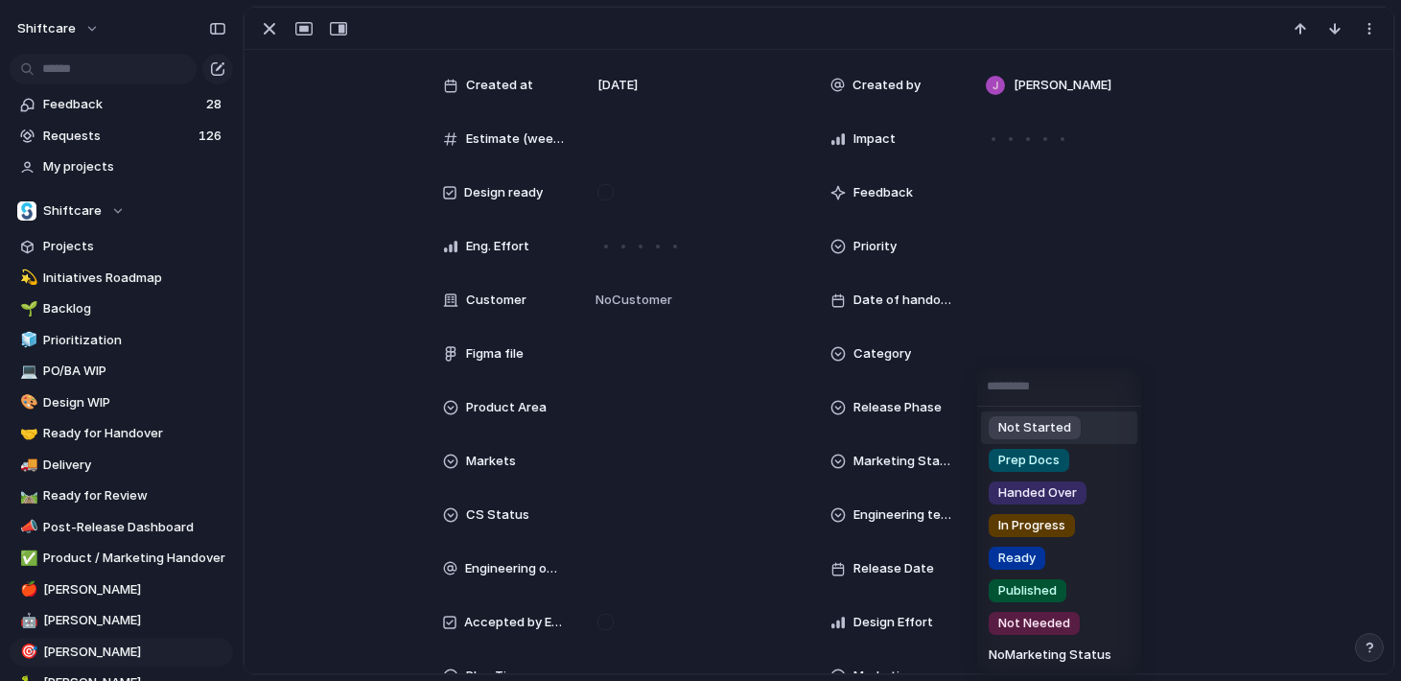
click at [876, 524] on div "Not Started Prep Docs Handed Over In Progress Ready Published Not Needed No Mar…" at bounding box center [700, 340] width 1401 height 681
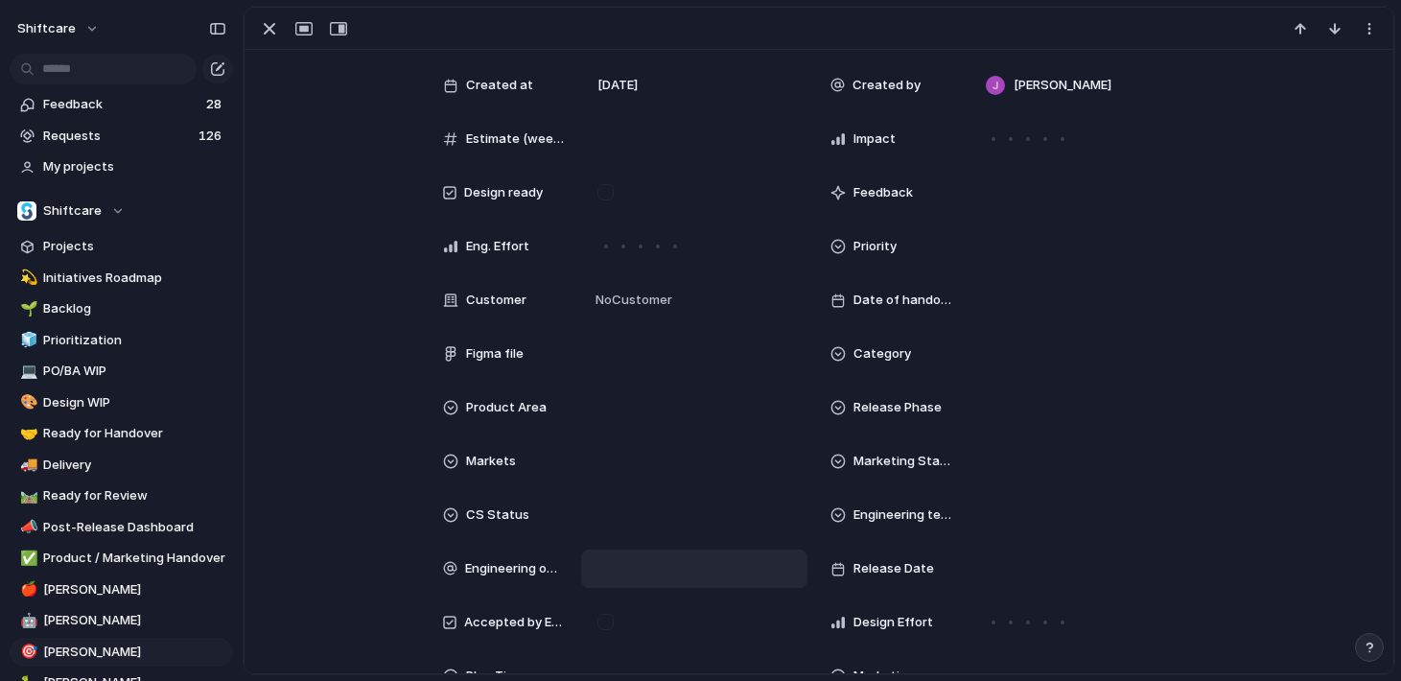
scroll to position [543, 0]
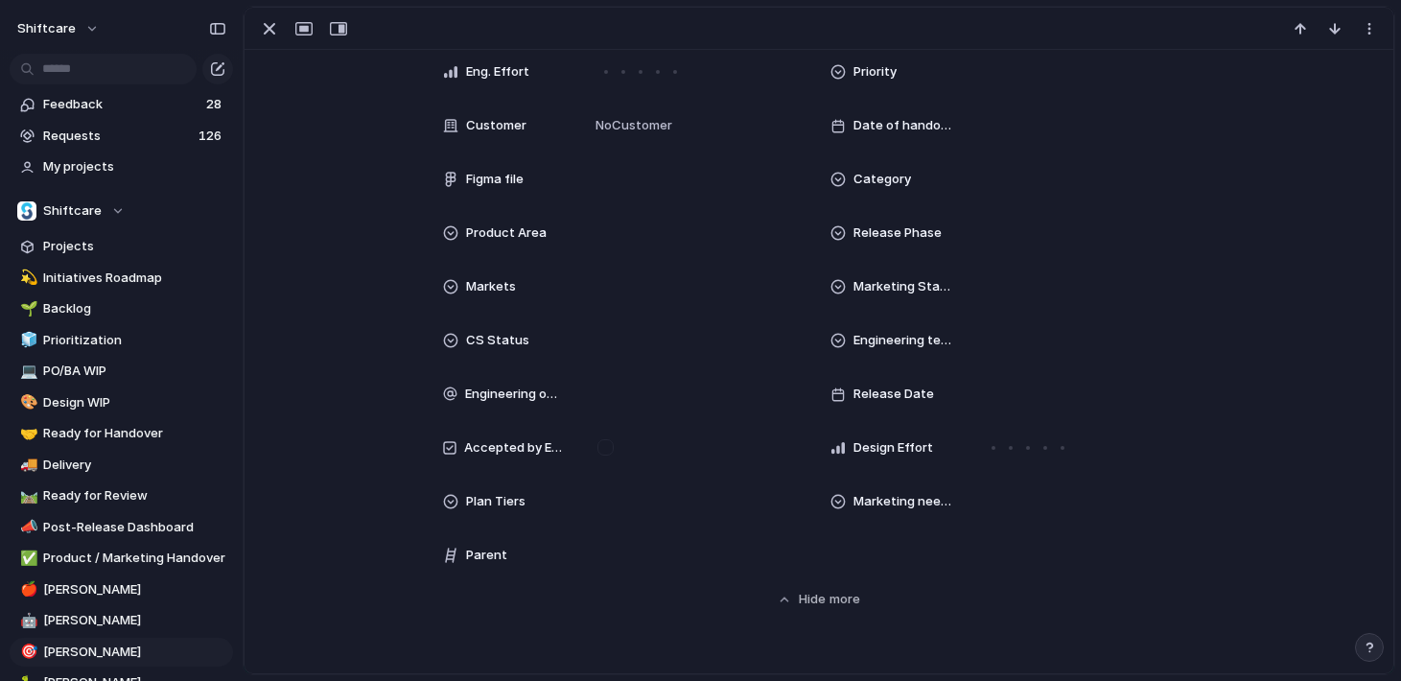
click at [498, 285] on span "Markets" at bounding box center [491, 286] width 50 height 19
click at [343, 486] on div "Global AU CA US UK Add-on" at bounding box center [700, 340] width 1401 height 681
click at [512, 485] on div "Plan Tiers" at bounding box center [625, 501] width 364 height 38
